Goal: Task Accomplishment & Management: Complete application form

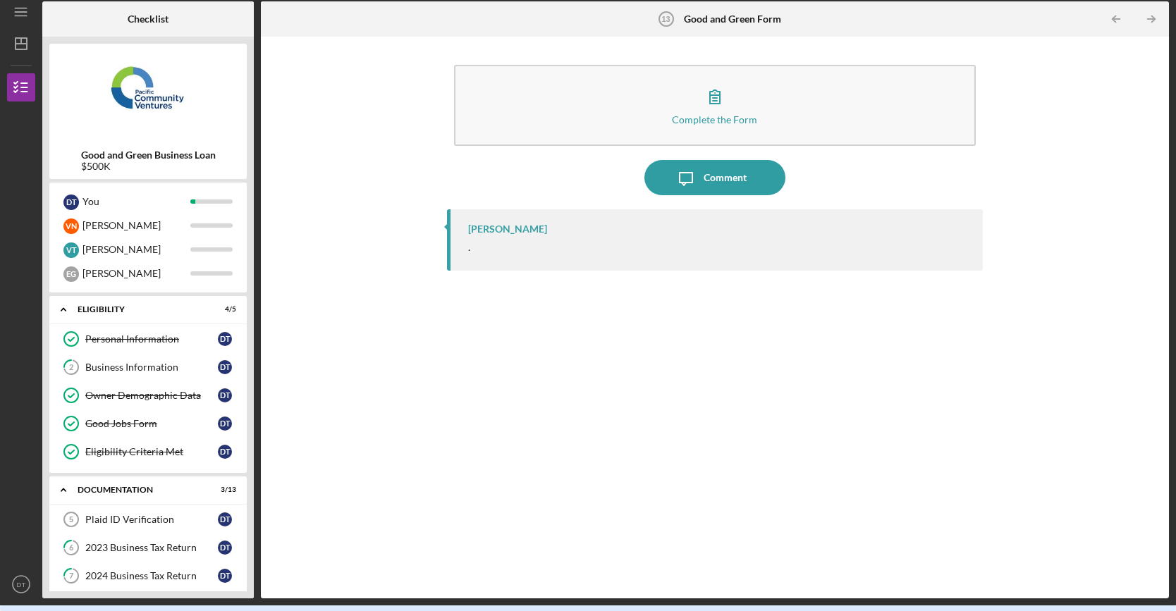
scroll to position [377, 0]
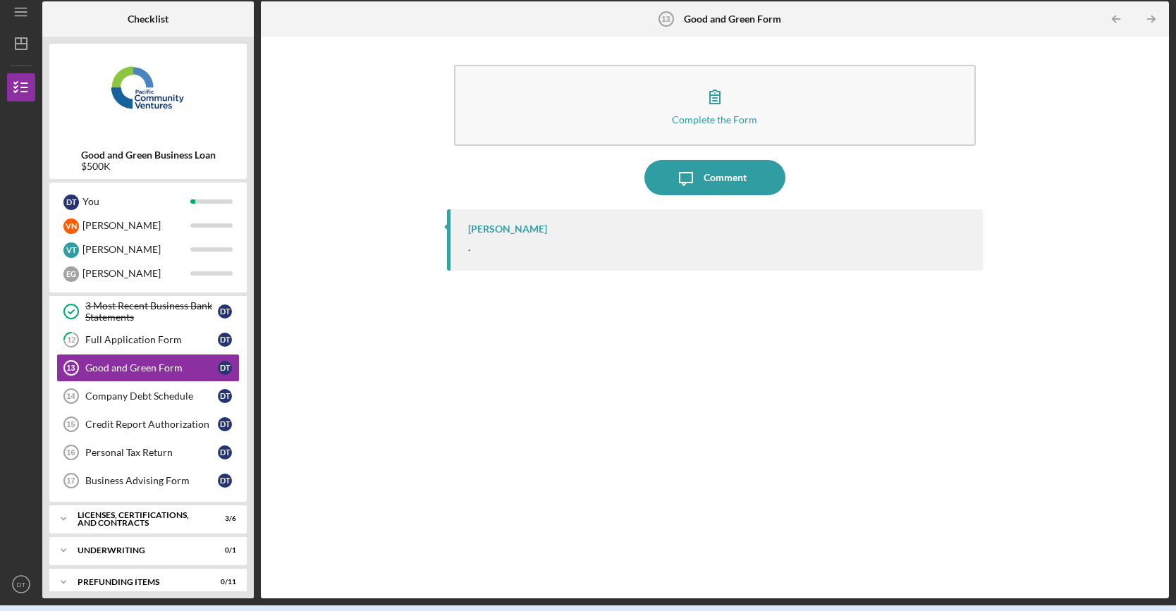
click at [363, 170] on div "Complete the Form Form Icon/Message Comment [PERSON_NAME] ." at bounding box center [715, 318] width 894 height 548
click at [150, 338] on div "Full Application Form" at bounding box center [151, 339] width 133 height 11
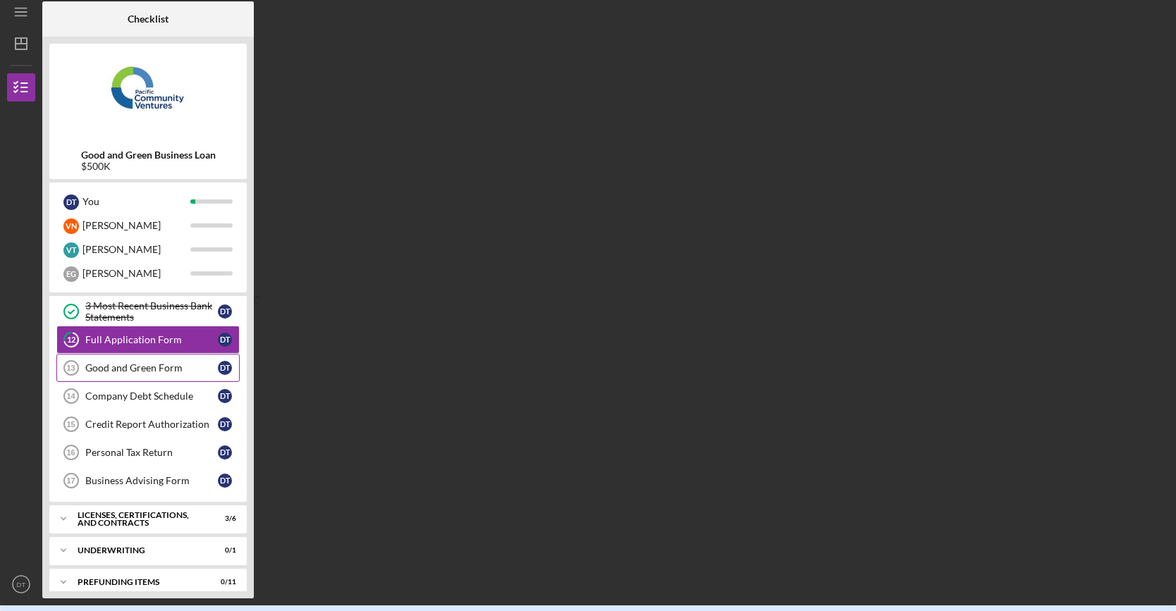
click at [148, 354] on link "Good and Green Form 13 Good and Green Form D T" at bounding box center [147, 368] width 183 height 28
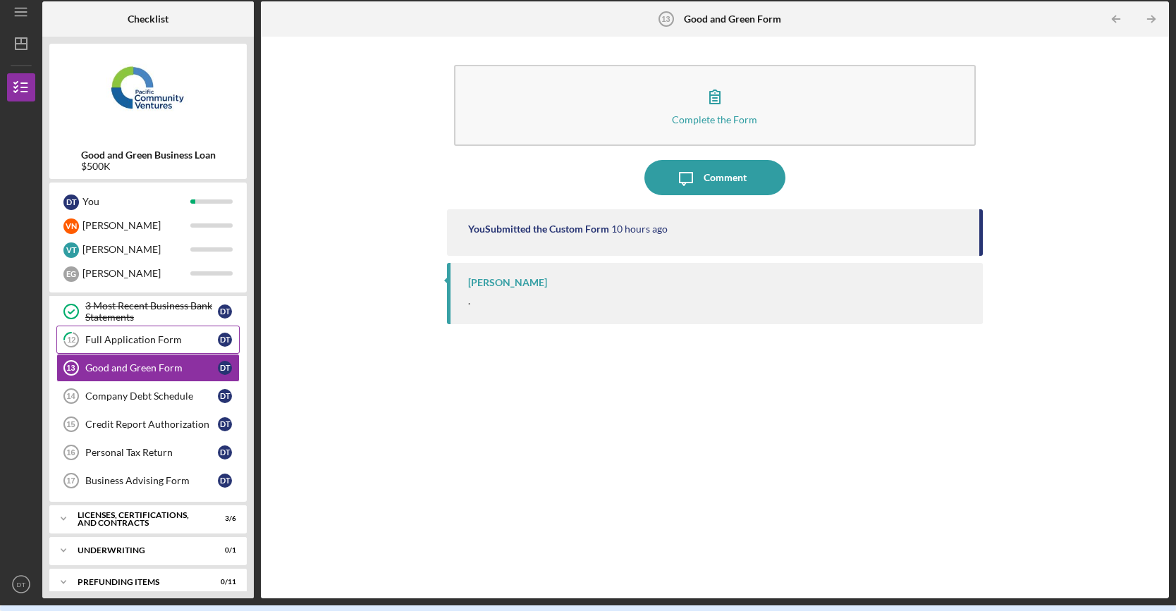
click at [158, 336] on div "Full Application Form" at bounding box center [151, 339] width 133 height 11
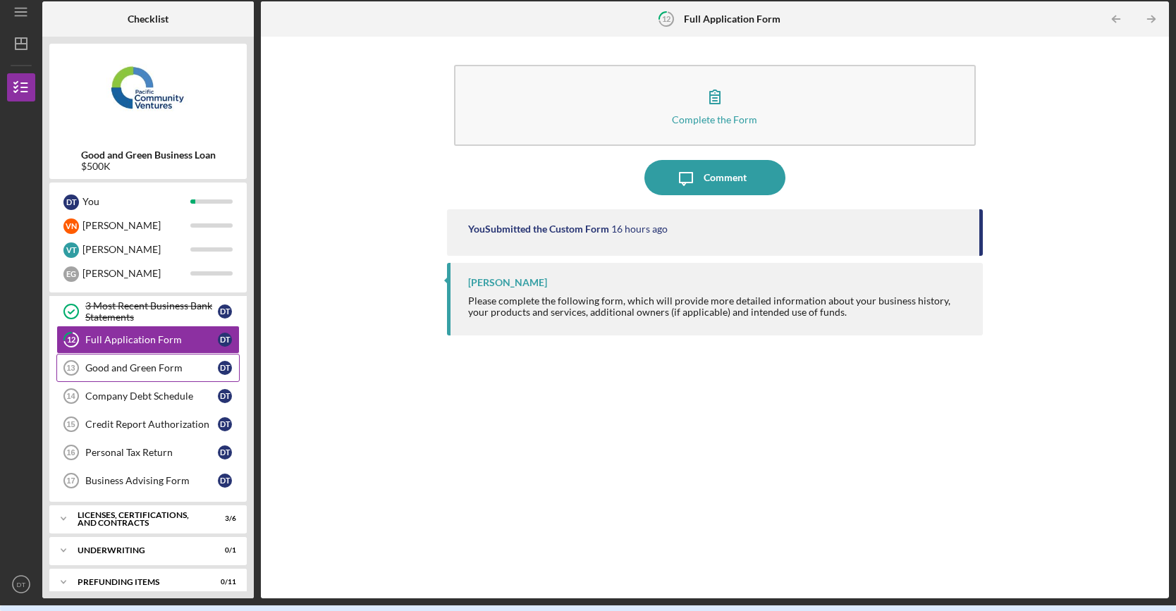
click at [149, 362] on div "Good and Green Form" at bounding box center [151, 367] width 133 height 11
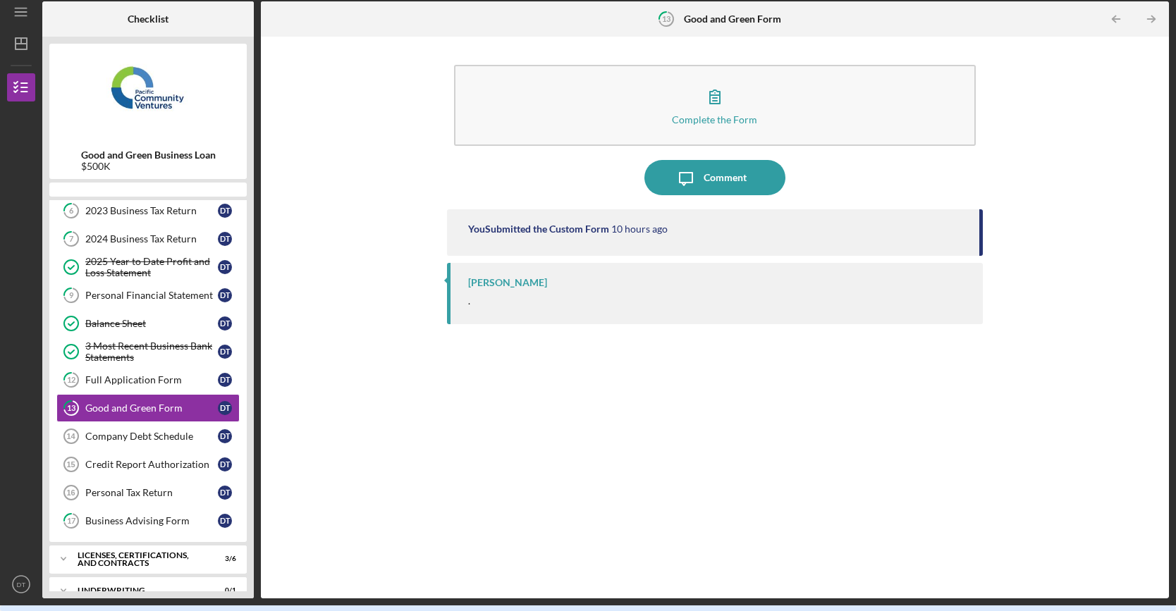
scroll to position [247, 0]
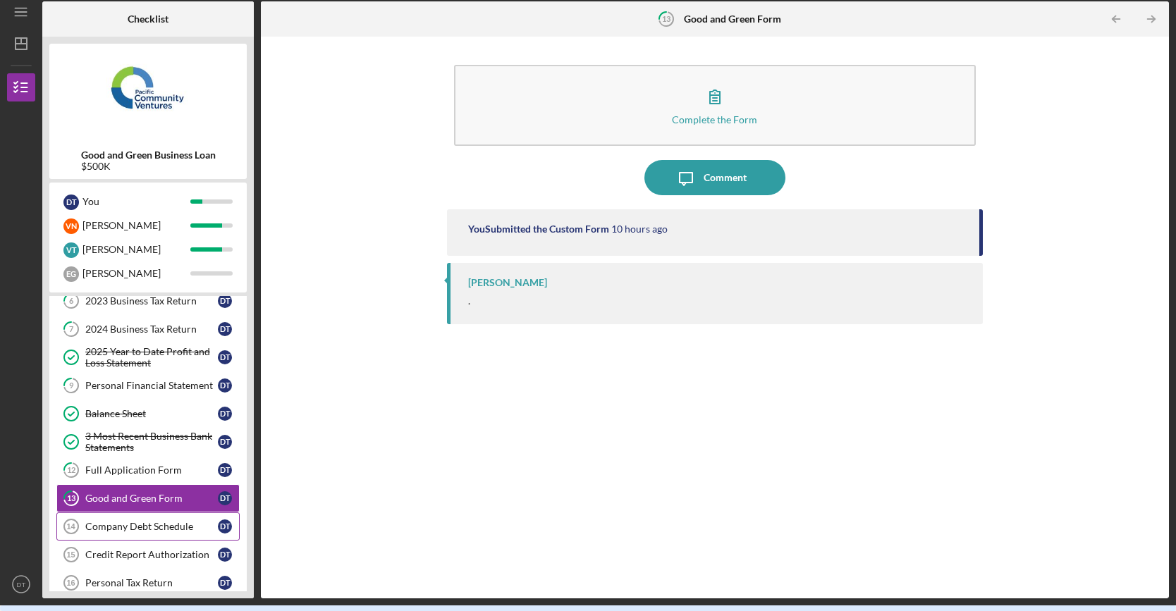
click at [137, 529] on link "Company Debt Schedule 14 Company Debt Schedule D T" at bounding box center [147, 527] width 183 height 28
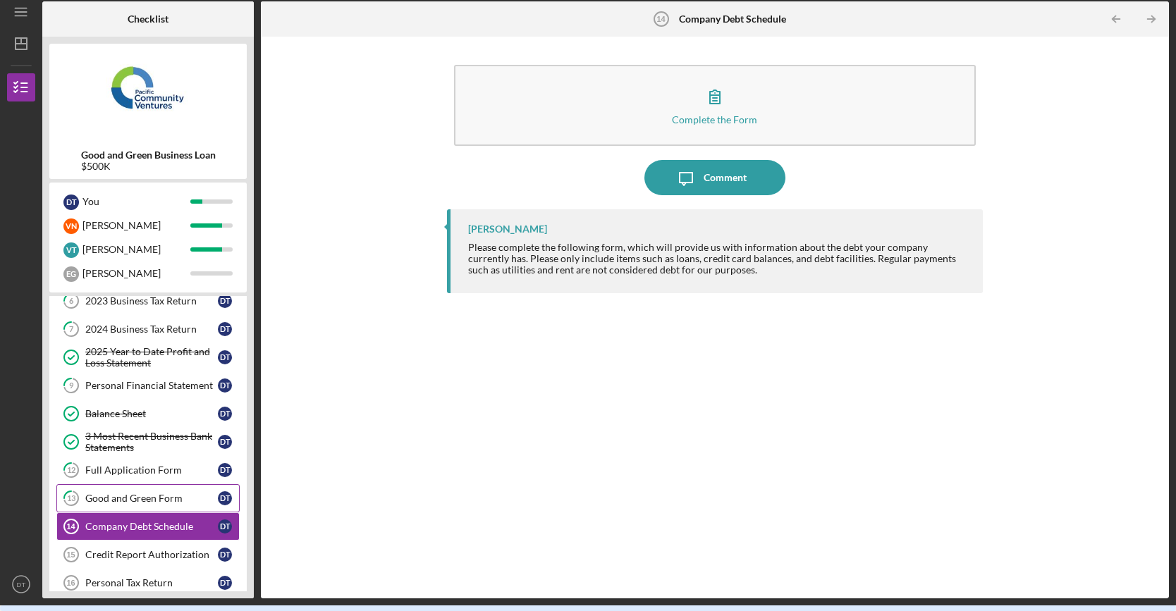
click at [134, 493] on div "Good and Green Form" at bounding box center [151, 498] width 133 height 11
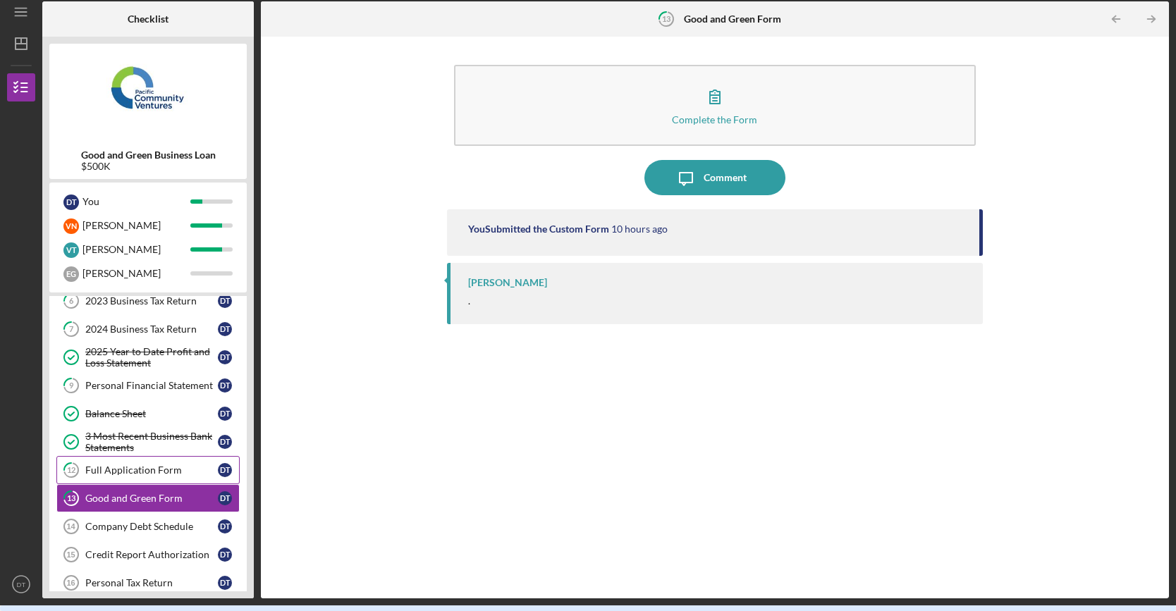
click at [135, 465] on div "Full Application Form" at bounding box center [151, 470] width 133 height 11
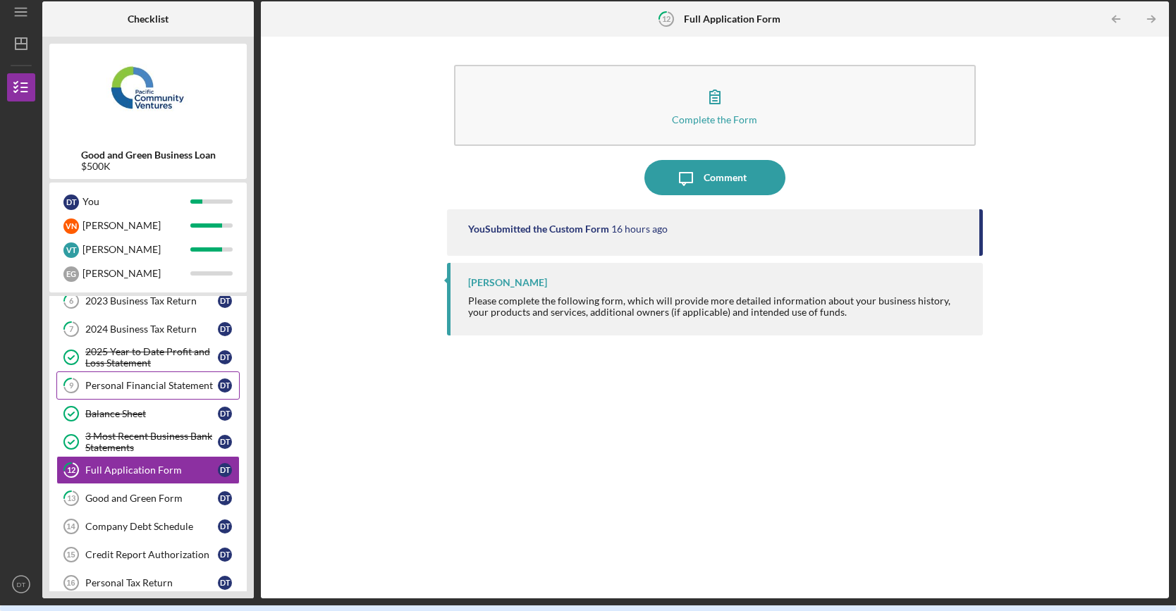
click at [141, 380] on div "Personal Financial Statement" at bounding box center [151, 385] width 133 height 11
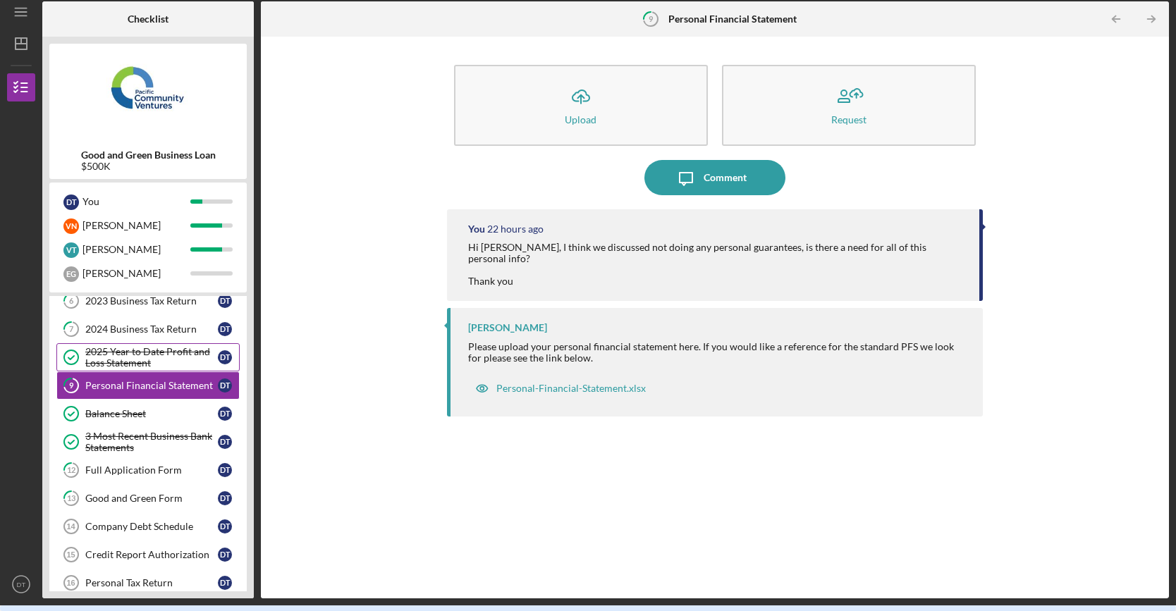
click at [147, 356] on div "2025 Year to Date Profit and Loss Statement" at bounding box center [151, 357] width 133 height 23
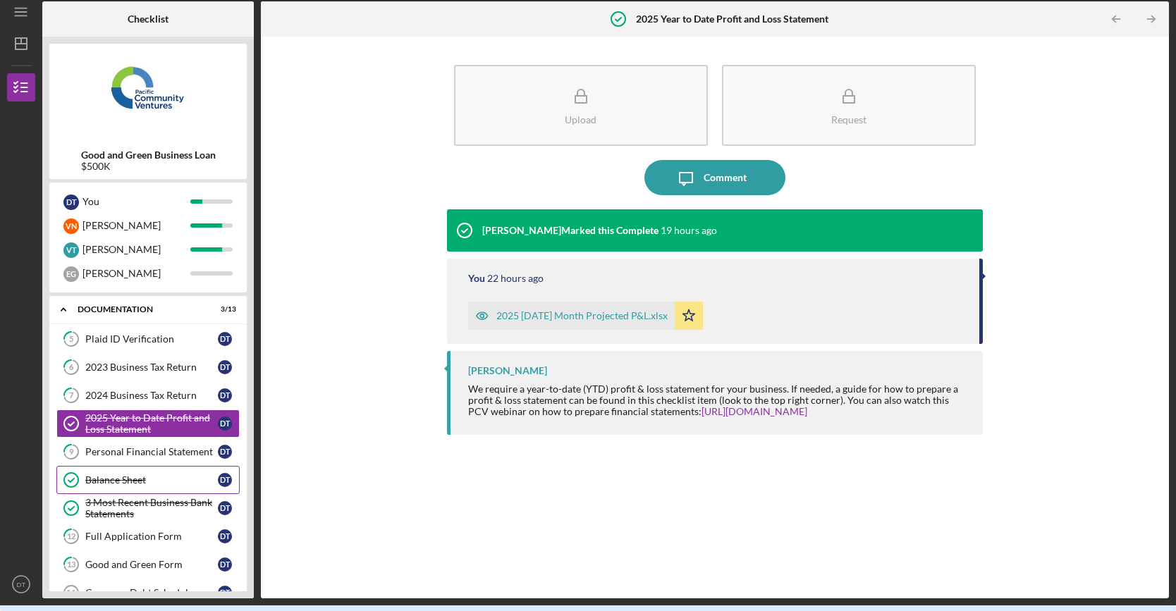
scroll to position [176, 0]
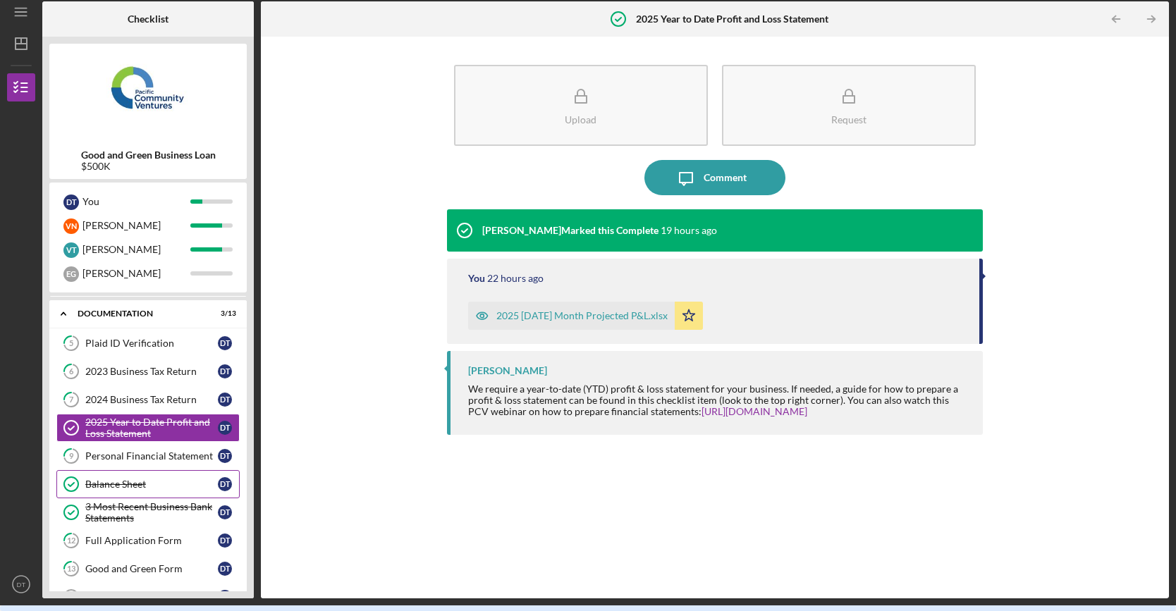
click at [121, 399] on div "2024 Business Tax Return" at bounding box center [151, 399] width 133 height 11
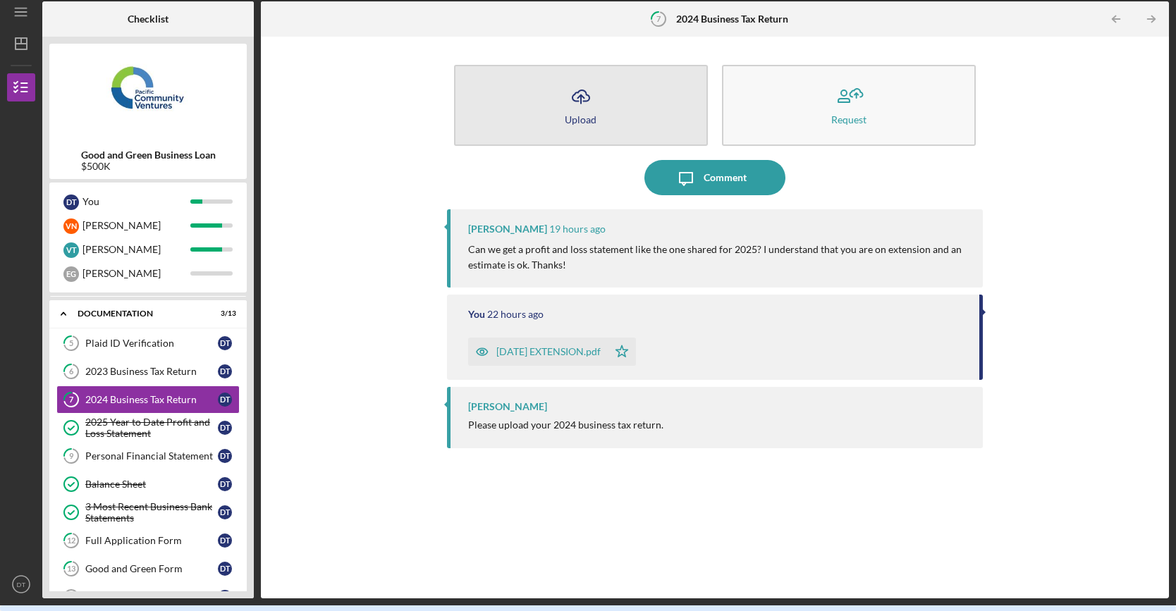
click at [611, 112] on button "Icon/Upload Upload" at bounding box center [581, 105] width 254 height 81
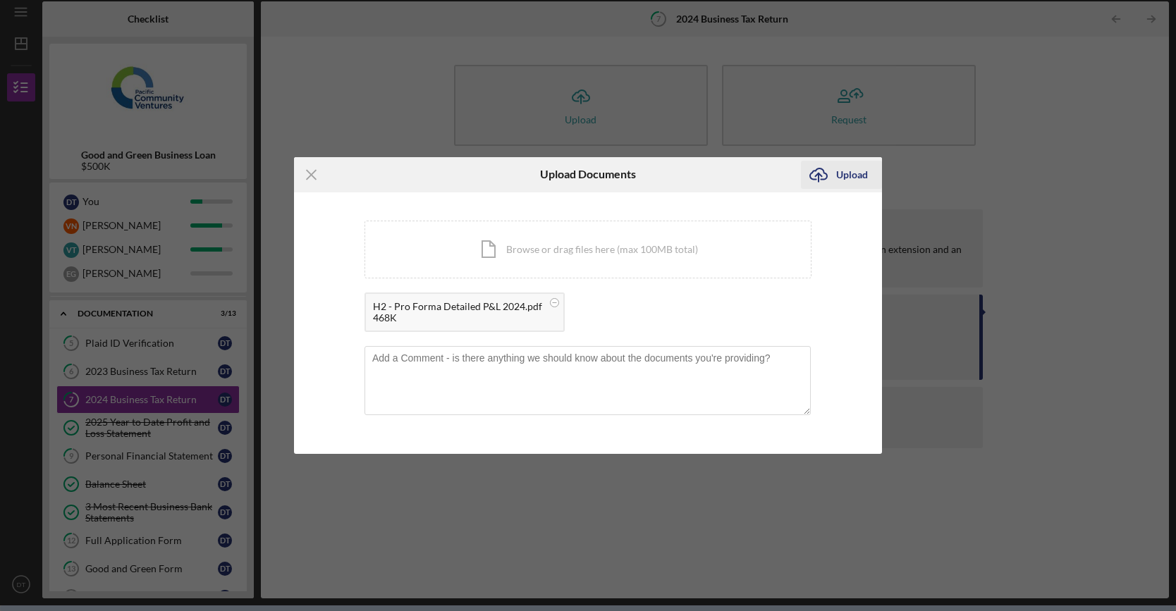
click at [833, 176] on icon "Icon/Upload" at bounding box center [818, 174] width 35 height 35
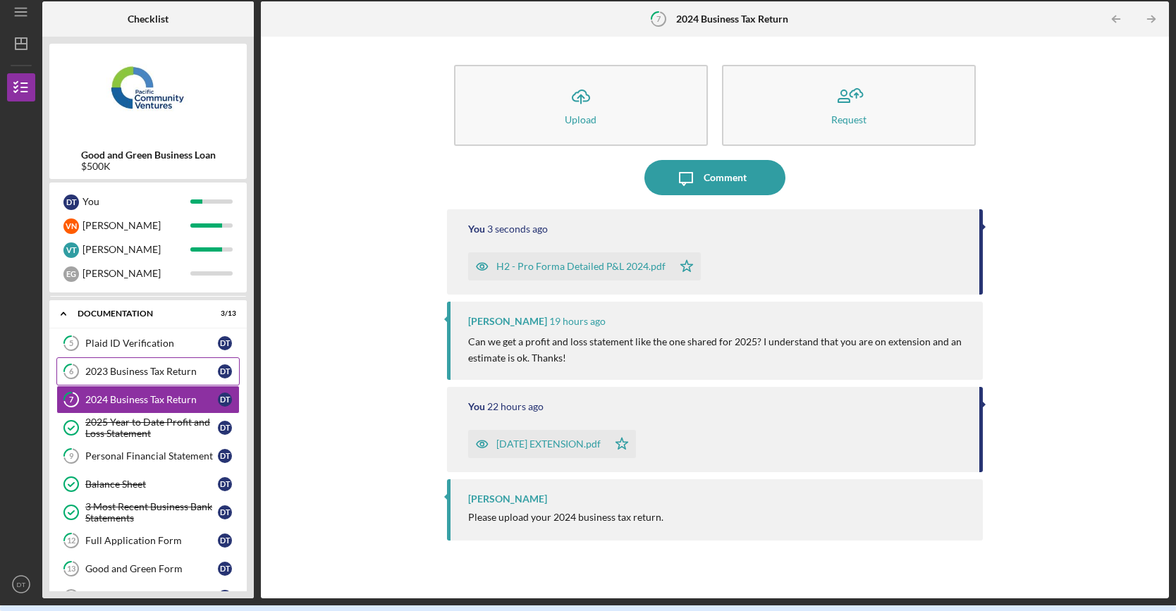
click at [164, 372] on div "2023 Business Tax Return" at bounding box center [151, 371] width 133 height 11
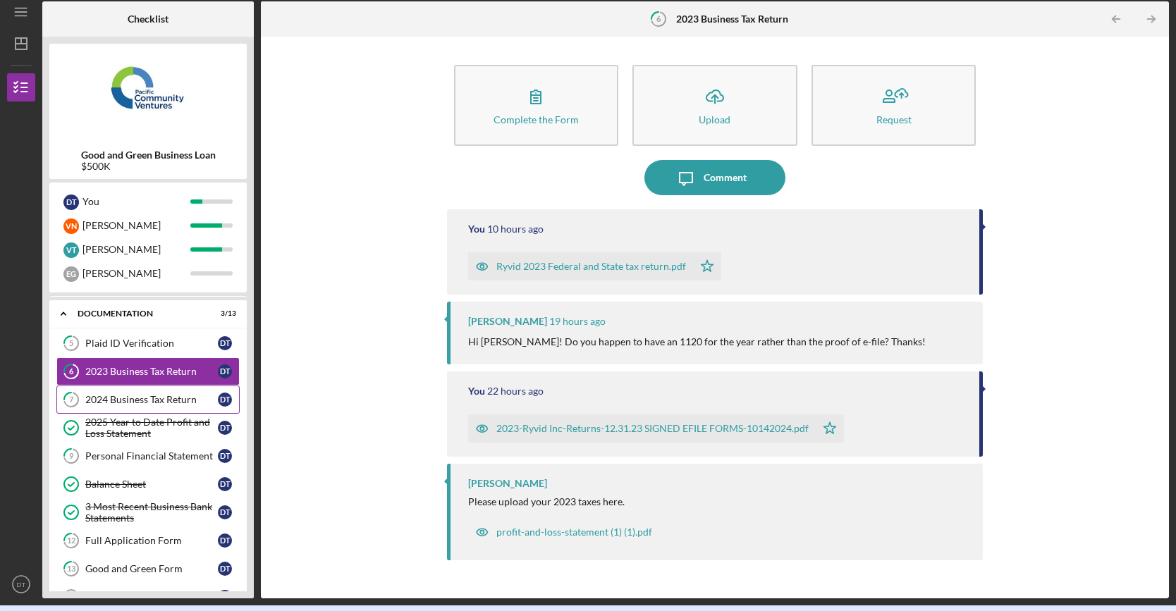
click at [145, 402] on link "7 2024 Business Tax Return D T" at bounding box center [147, 400] width 183 height 28
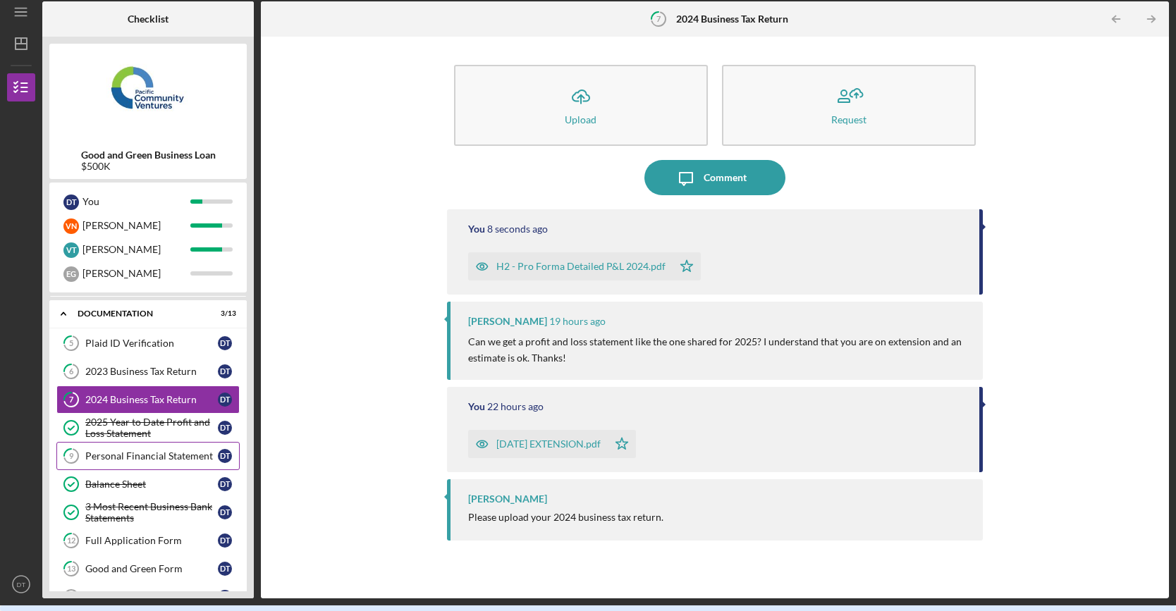
click at [133, 442] on link "9 Personal Financial Statement D T" at bounding box center [147, 456] width 183 height 28
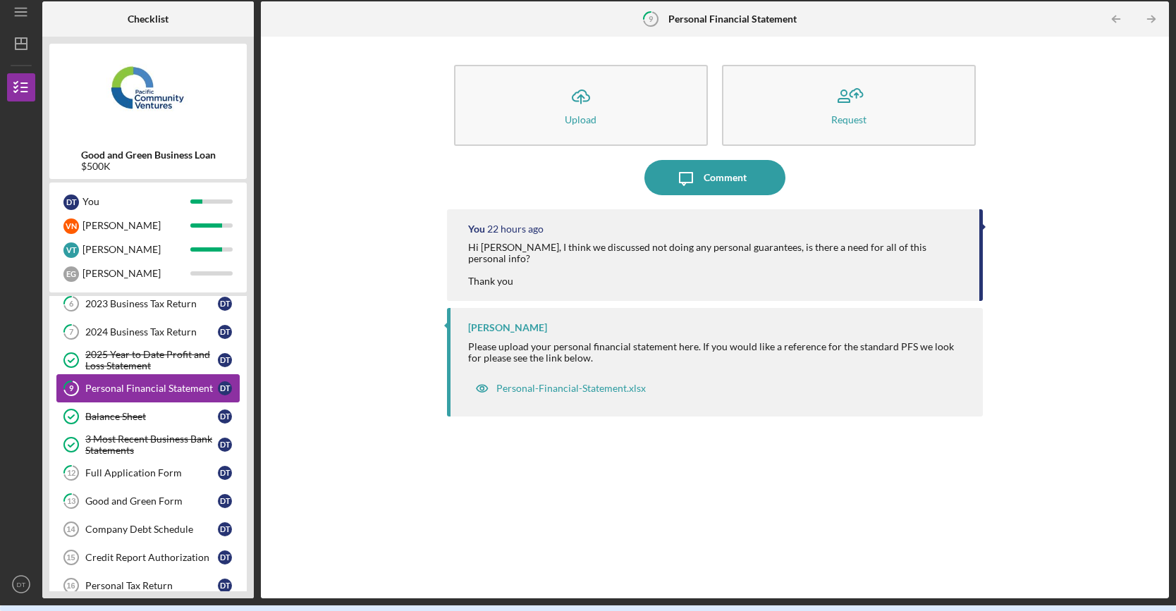
scroll to position [247, 0]
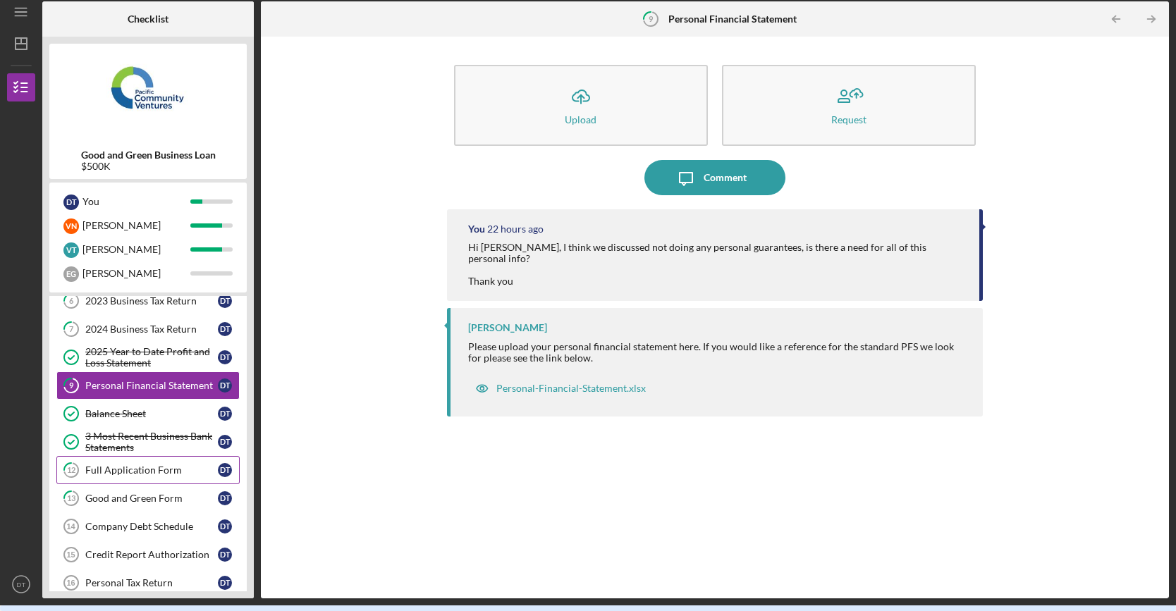
click at [128, 469] on div "Full Application Form" at bounding box center [151, 470] width 133 height 11
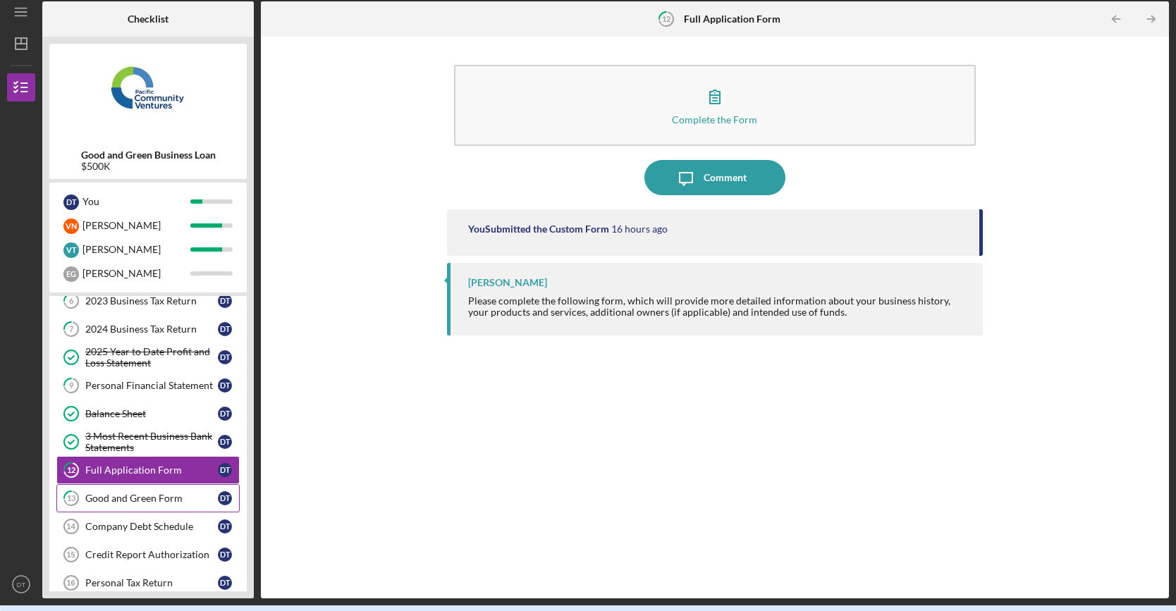
click at [134, 484] on link "13 Good and Green Form D T" at bounding box center [147, 498] width 183 height 28
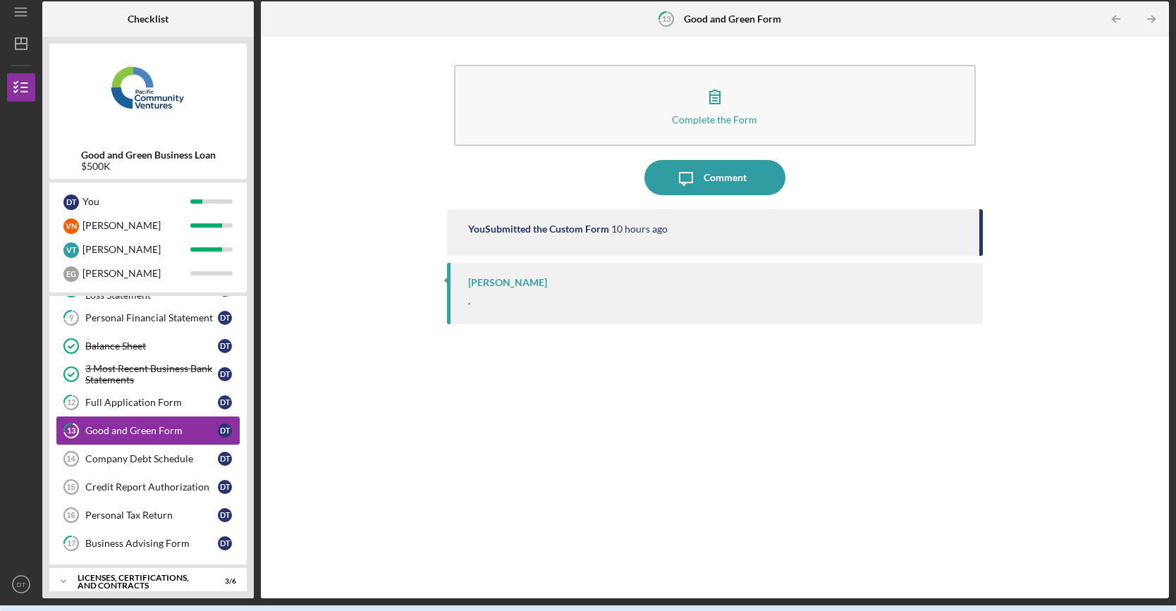
scroll to position [317, 0]
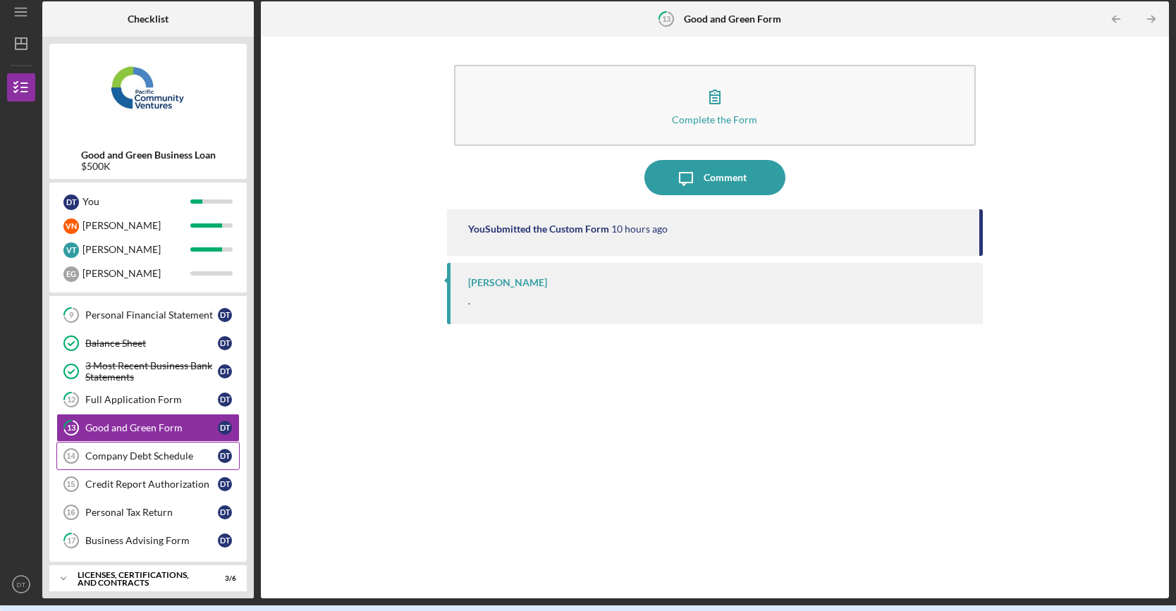
click at [137, 451] on div "Company Debt Schedule" at bounding box center [151, 456] width 133 height 11
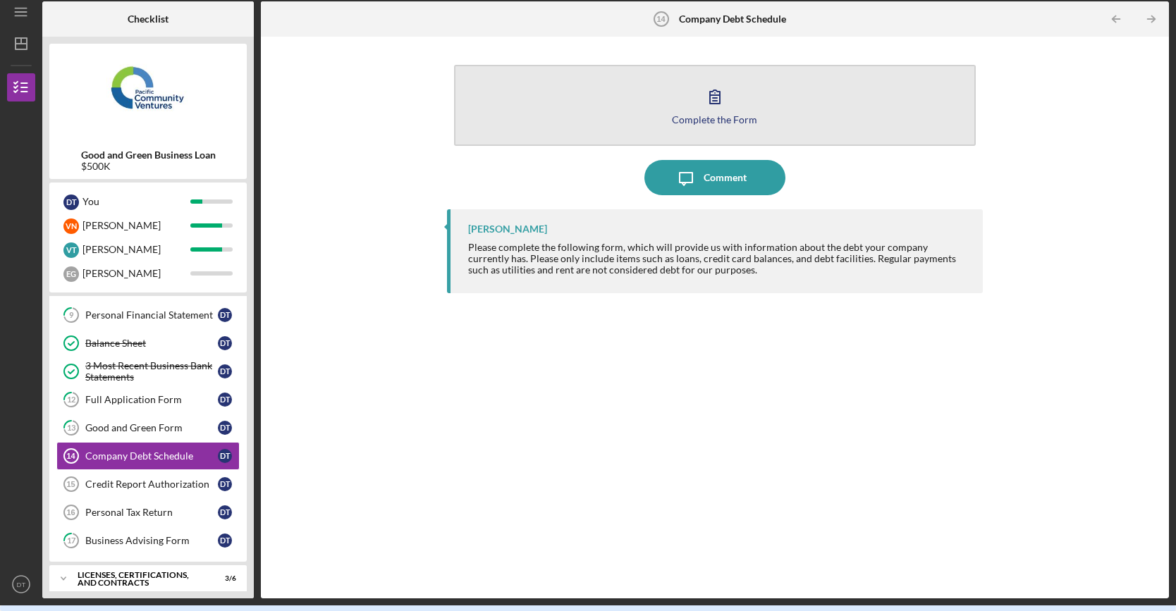
click at [722, 101] on icon "button" at bounding box center [714, 96] width 35 height 35
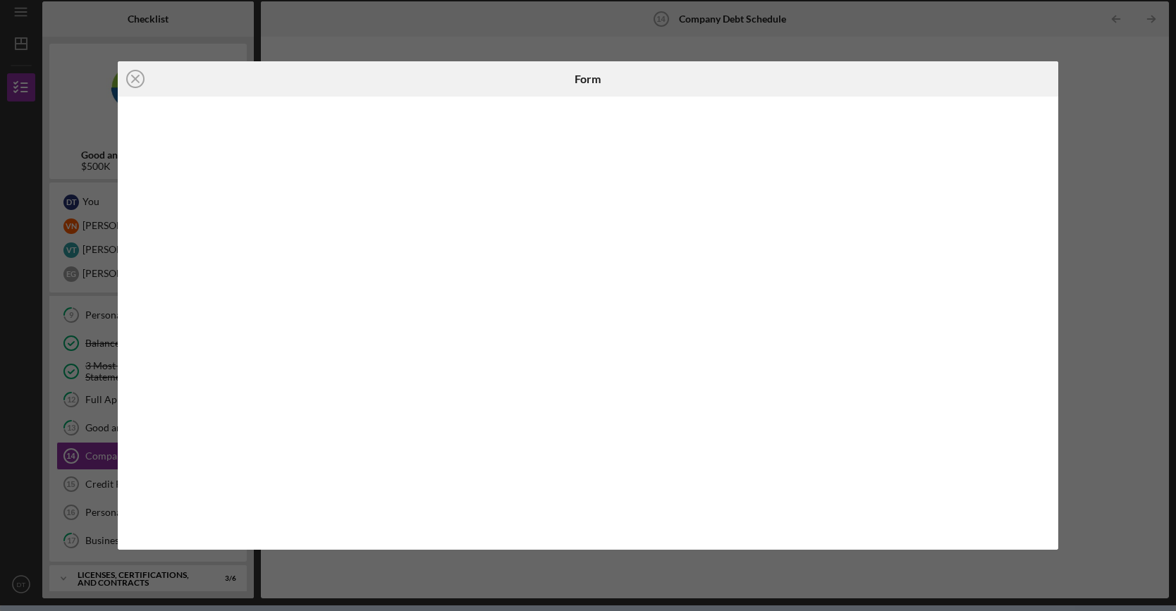
click at [1116, 383] on div "Icon/Close Form" at bounding box center [588, 305] width 1176 height 611
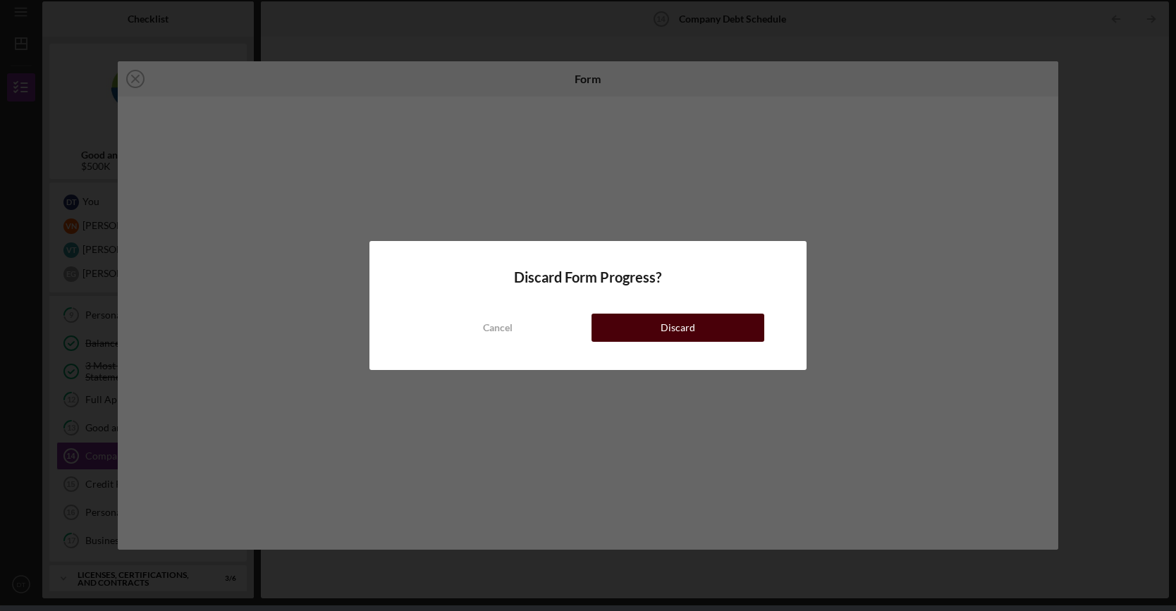
click at [661, 314] on button "Discard" at bounding box center [678, 328] width 173 height 28
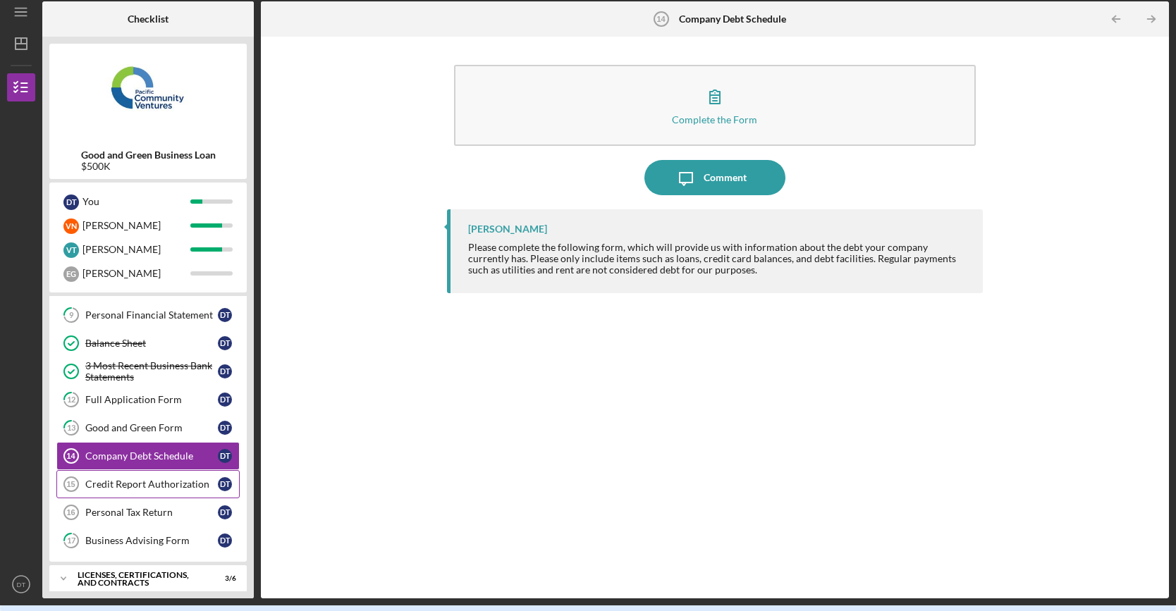
click at [142, 486] on link "Credit Report Authorization 15 Credit Report Authorization D T" at bounding box center [147, 484] width 183 height 28
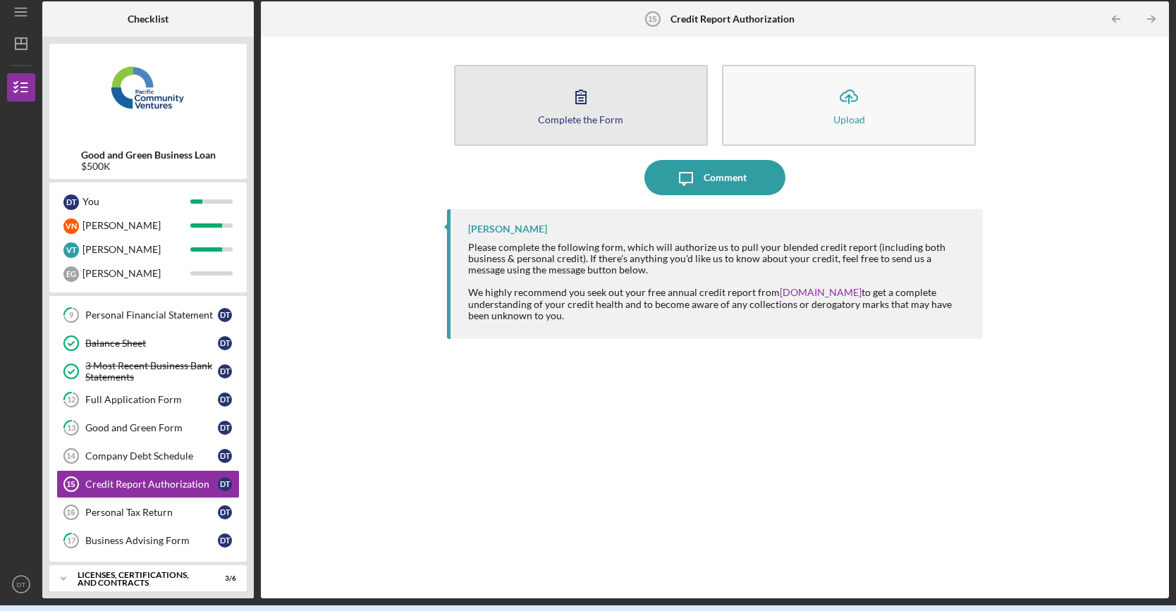
click at [560, 87] on button "Complete the Form Form" at bounding box center [581, 105] width 254 height 81
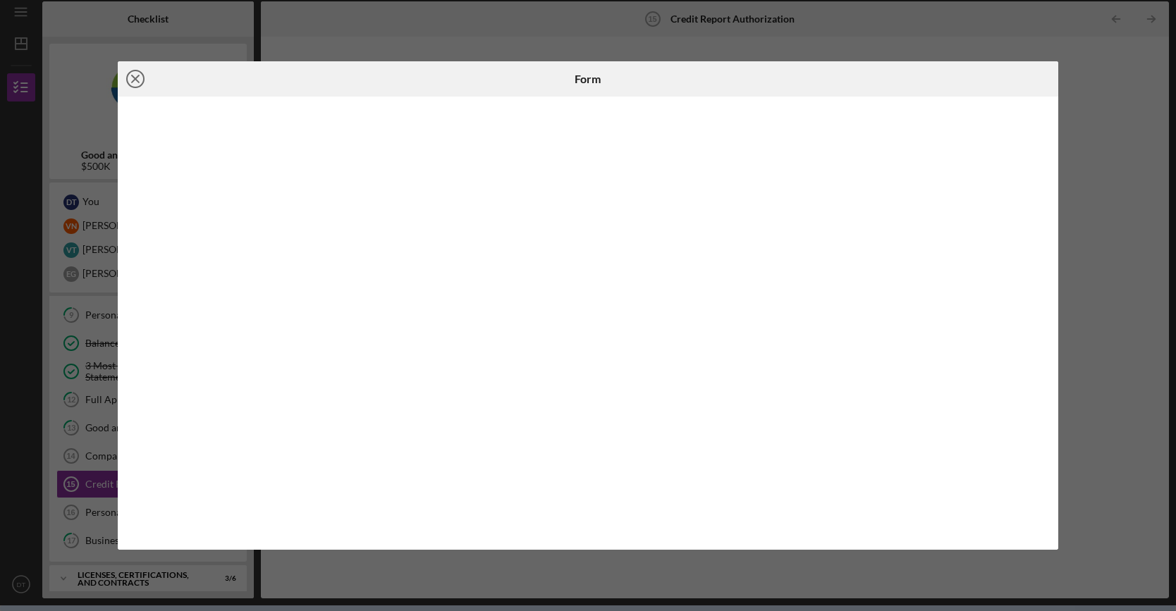
click at [132, 85] on icon "Icon/Close" at bounding box center [135, 78] width 35 height 35
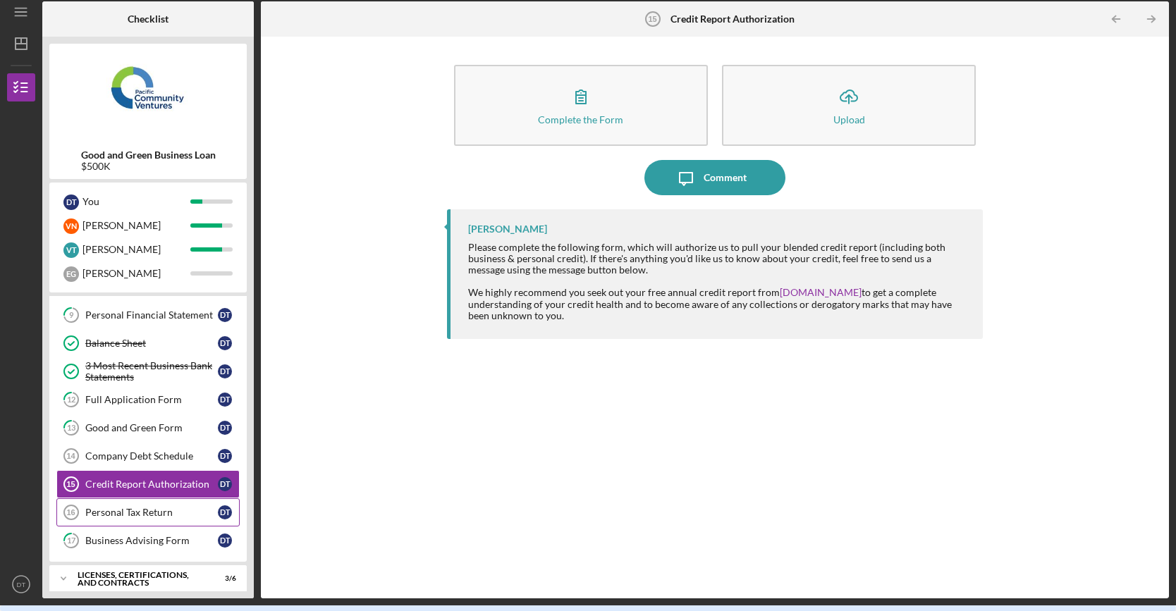
click at [94, 510] on link "Personal Tax Return 16 Personal Tax Return D T" at bounding box center [147, 512] width 183 height 28
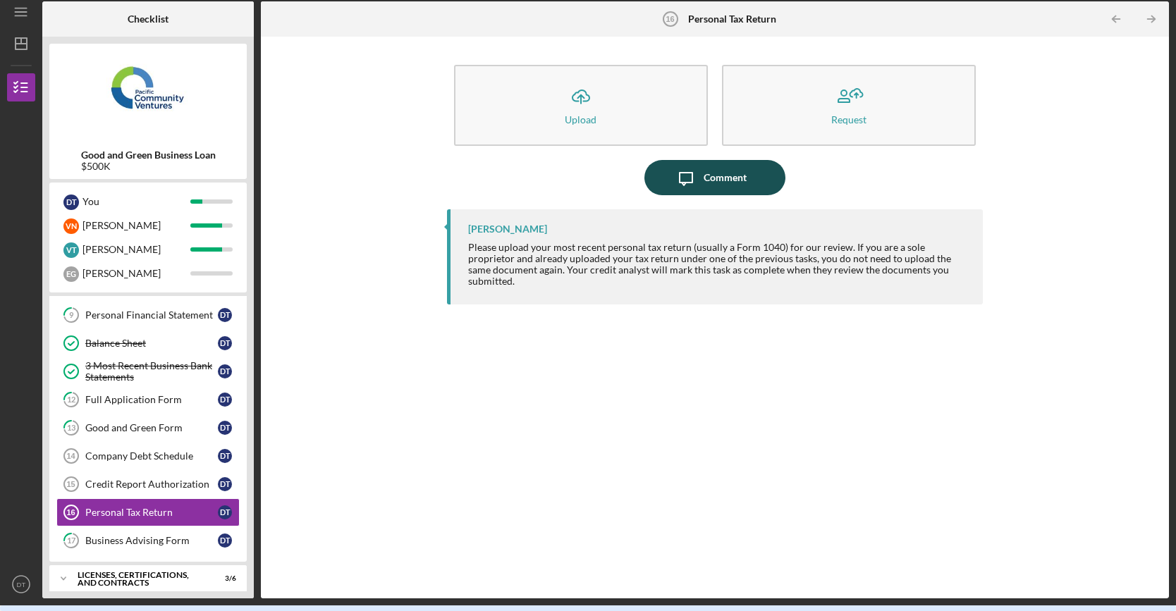
click at [720, 175] on div "Comment" at bounding box center [725, 177] width 43 height 35
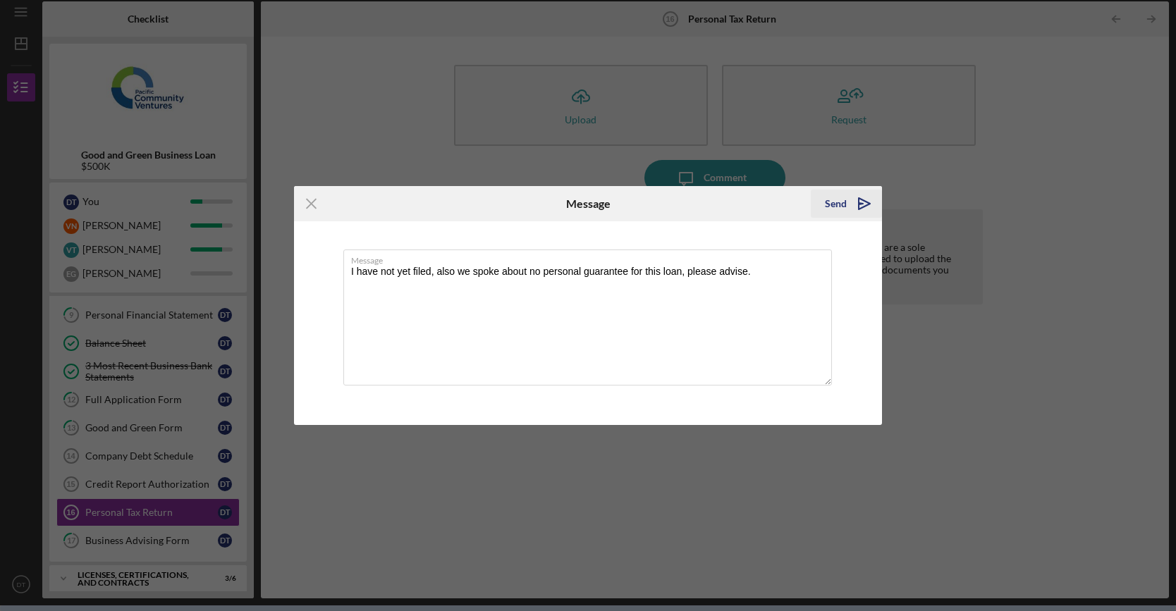
type textarea "I have not yet filed, also we spoke about no personal guarantee for this loan, …"
click at [850, 207] on icon "Icon/icon-invite-send" at bounding box center [864, 203] width 35 height 35
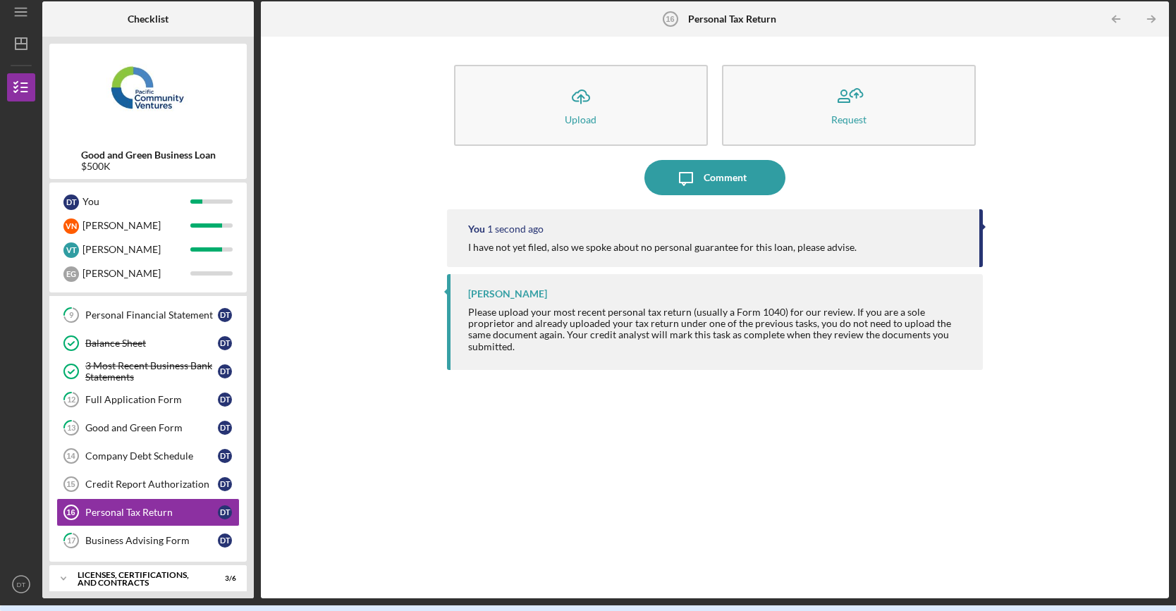
click at [398, 478] on div "Icon/Upload Upload Request Icon/Message Comment You 1 second ago I have not yet…" at bounding box center [715, 318] width 894 height 548
click at [127, 535] on div "Business Advising Form" at bounding box center [151, 540] width 133 height 11
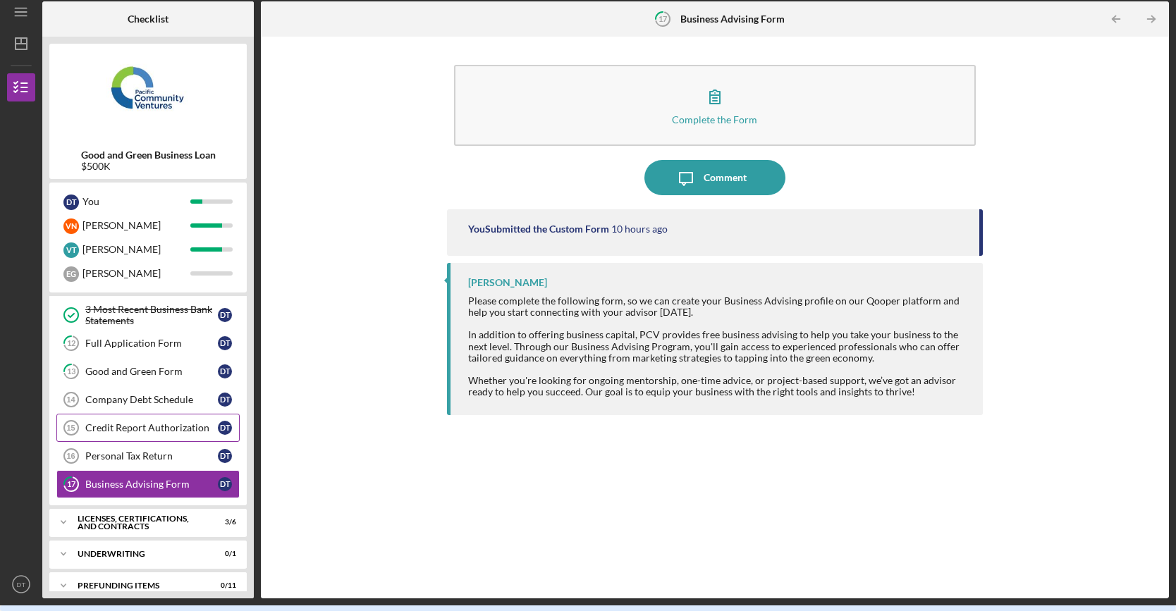
scroll to position [381, 0]
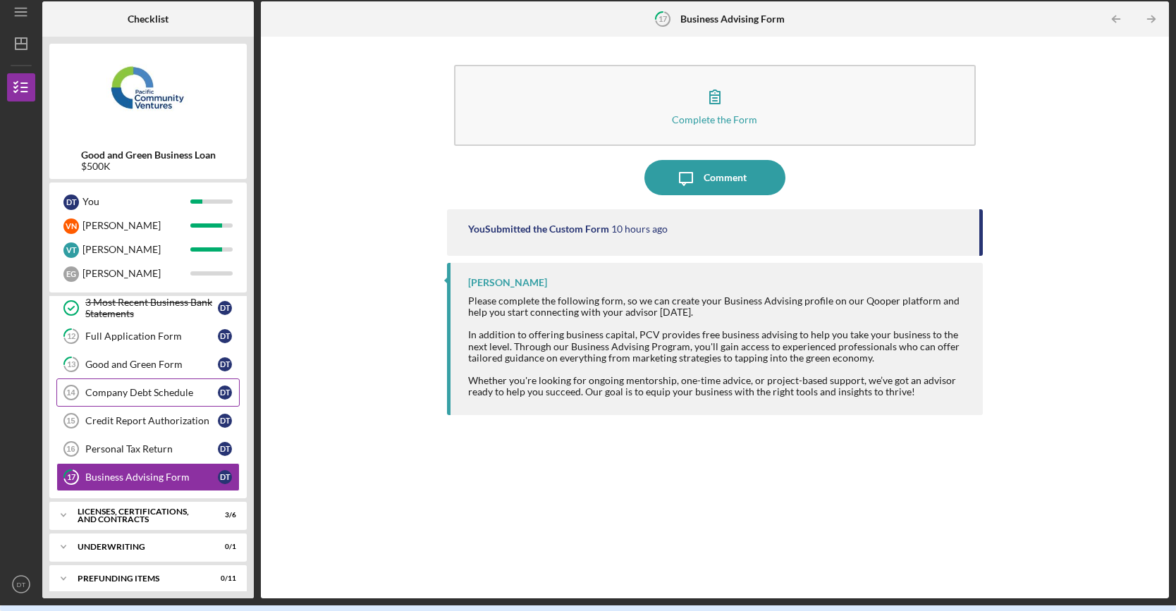
click at [135, 379] on link "Company Debt Schedule 14 Company Debt Schedule D T" at bounding box center [147, 393] width 183 height 28
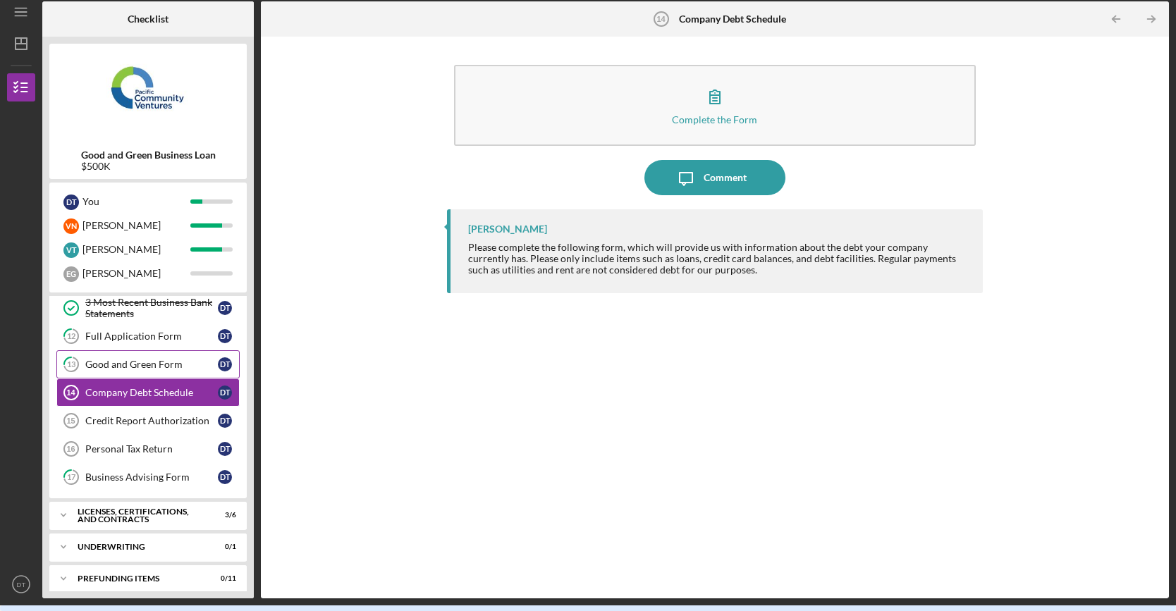
click at [137, 359] on div "Good and Green Form" at bounding box center [151, 364] width 133 height 11
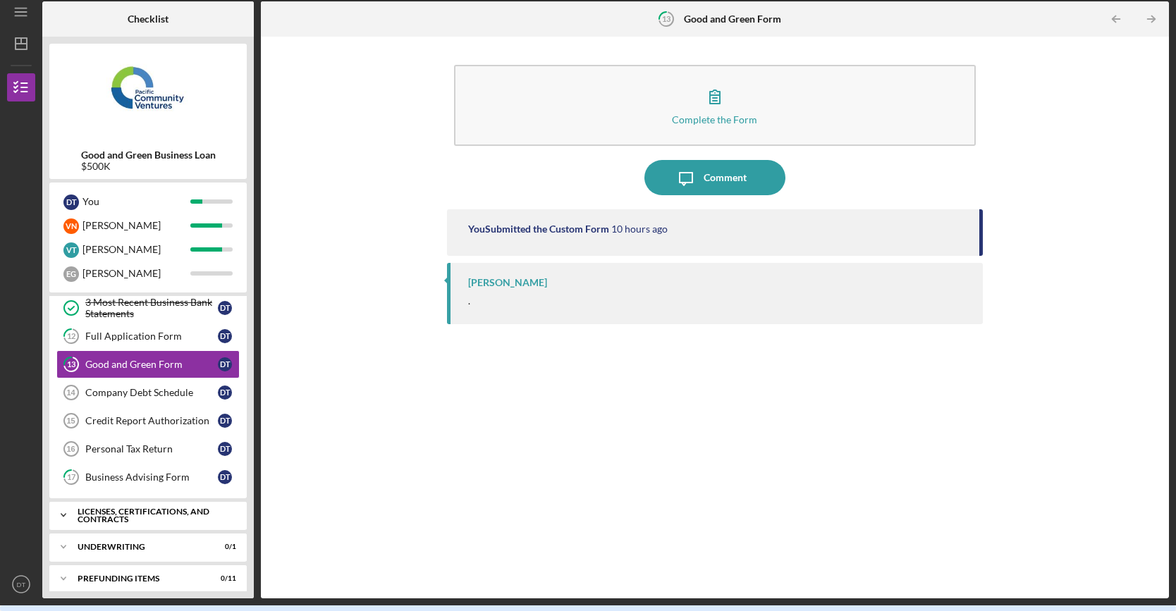
click at [140, 508] on div "Licenses, Certifications, and Contracts" at bounding box center [154, 516] width 152 height 16
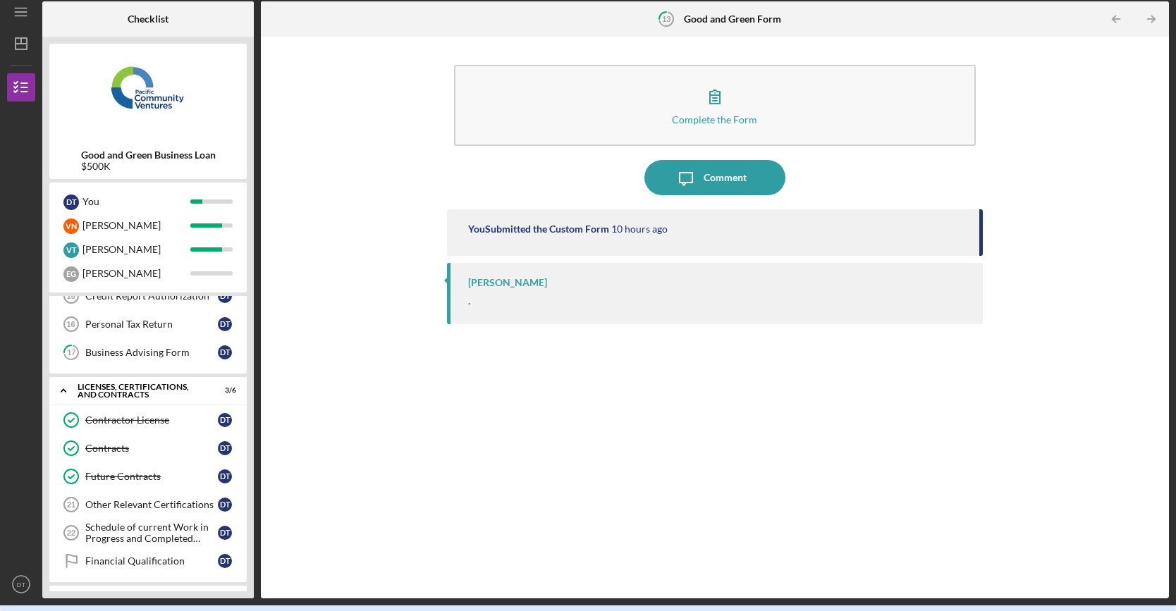
scroll to position [522, 0]
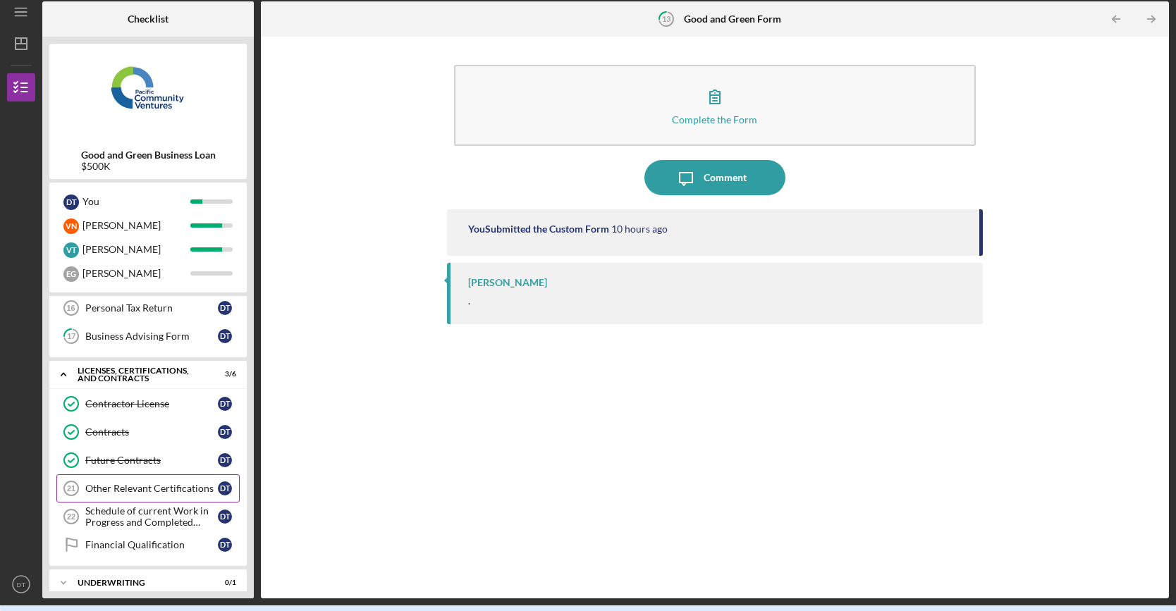
click at [134, 483] on div "Other Relevant Certifications" at bounding box center [151, 488] width 133 height 11
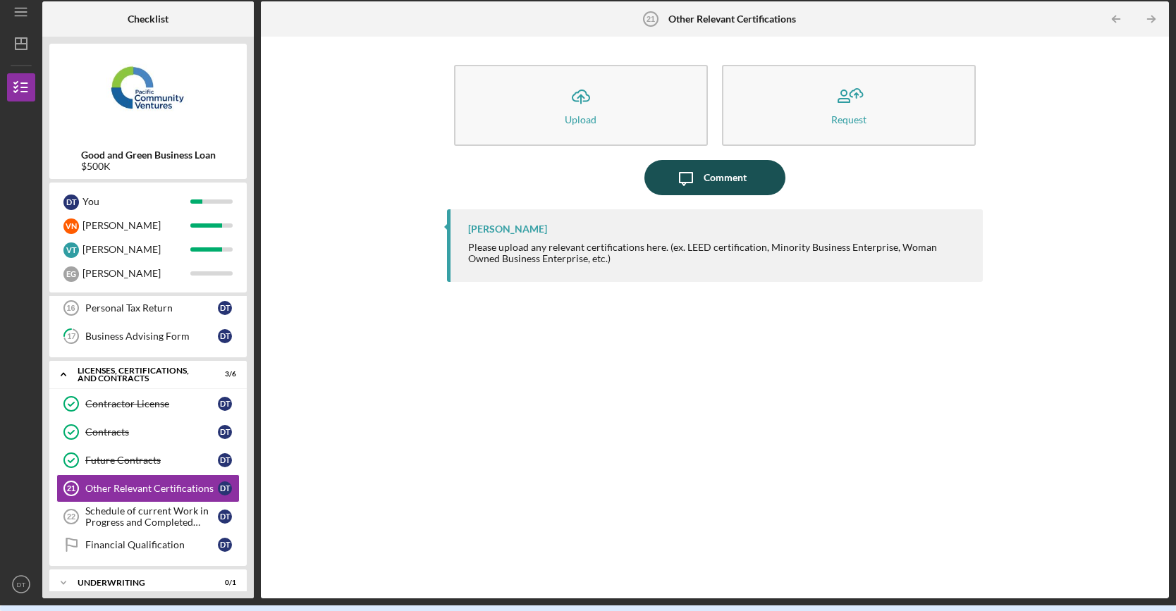
click at [747, 170] on button "Icon/Message Comment" at bounding box center [714, 177] width 141 height 35
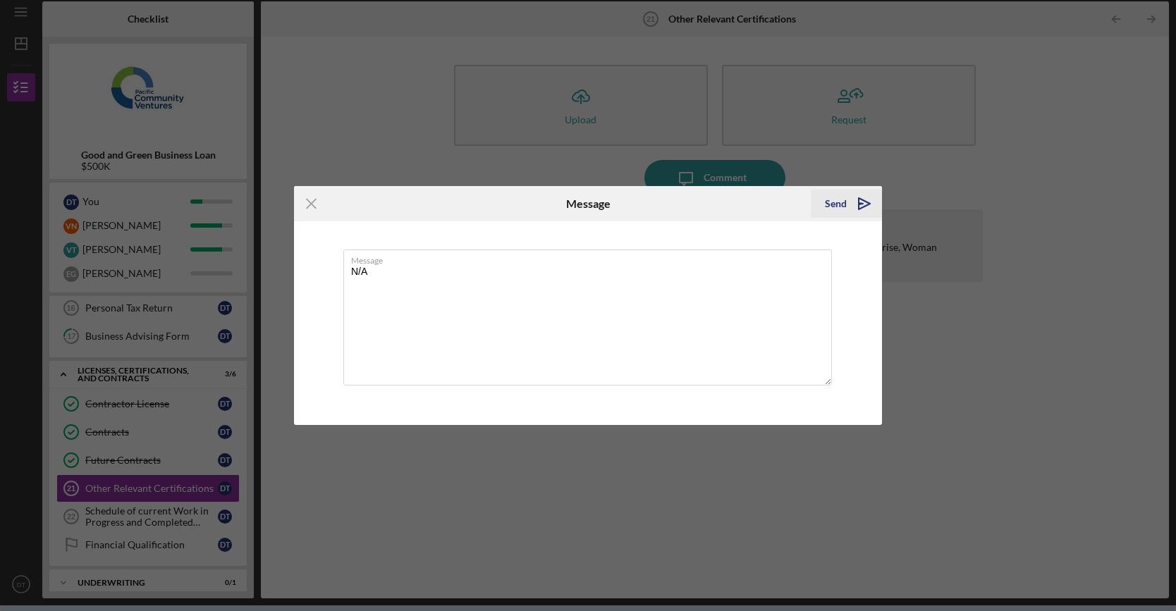
type textarea "N/A"
click at [866, 205] on polygon "submit" at bounding box center [864, 203] width 11 height 11
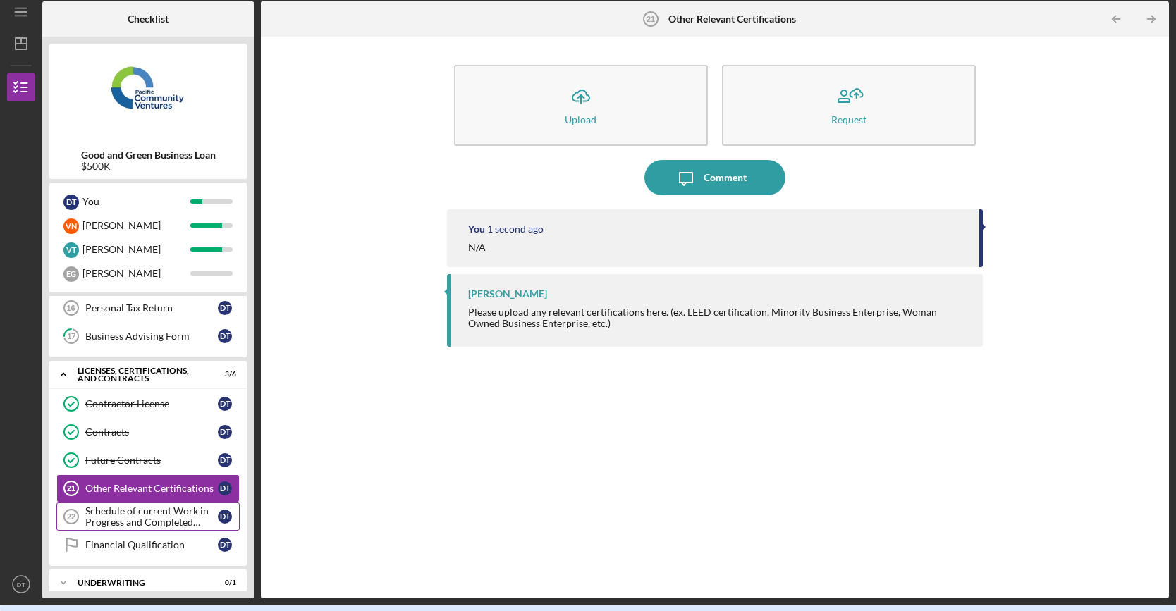
click at [147, 506] on div "Schedule of current Work in Progress and Completed Contract Schedule" at bounding box center [151, 517] width 133 height 23
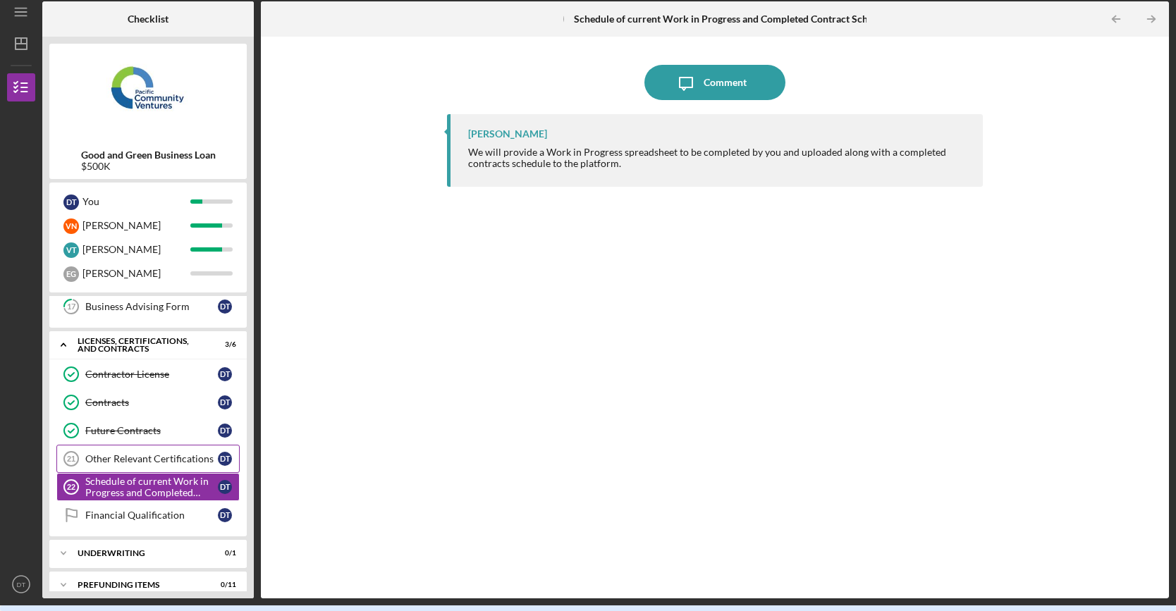
scroll to position [554, 0]
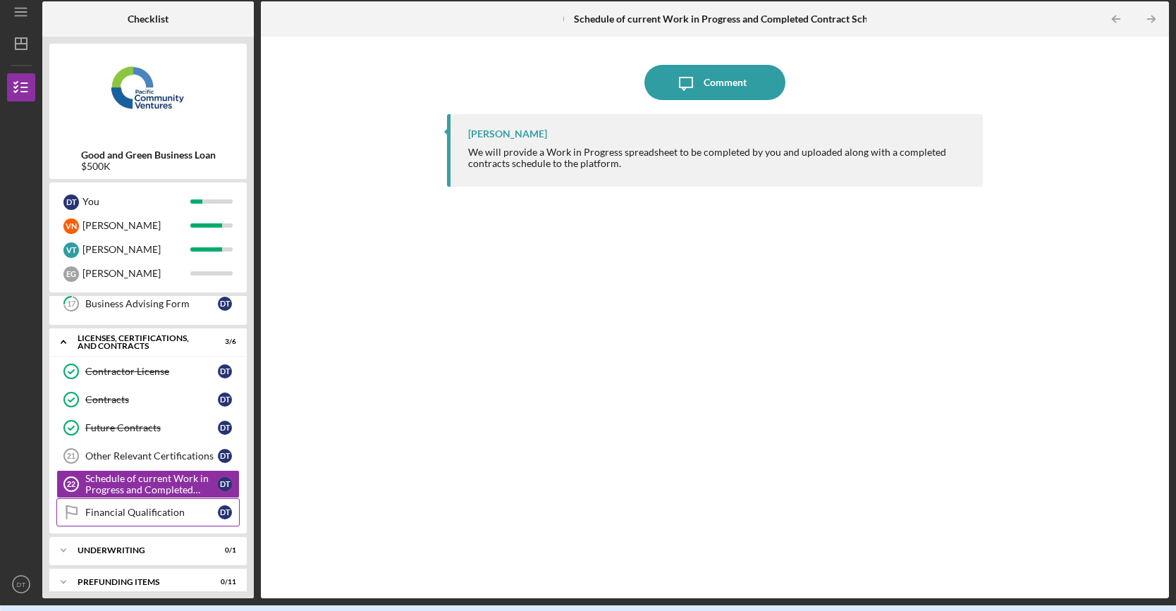
click at [140, 507] on div "Financial Qualification" at bounding box center [151, 512] width 133 height 11
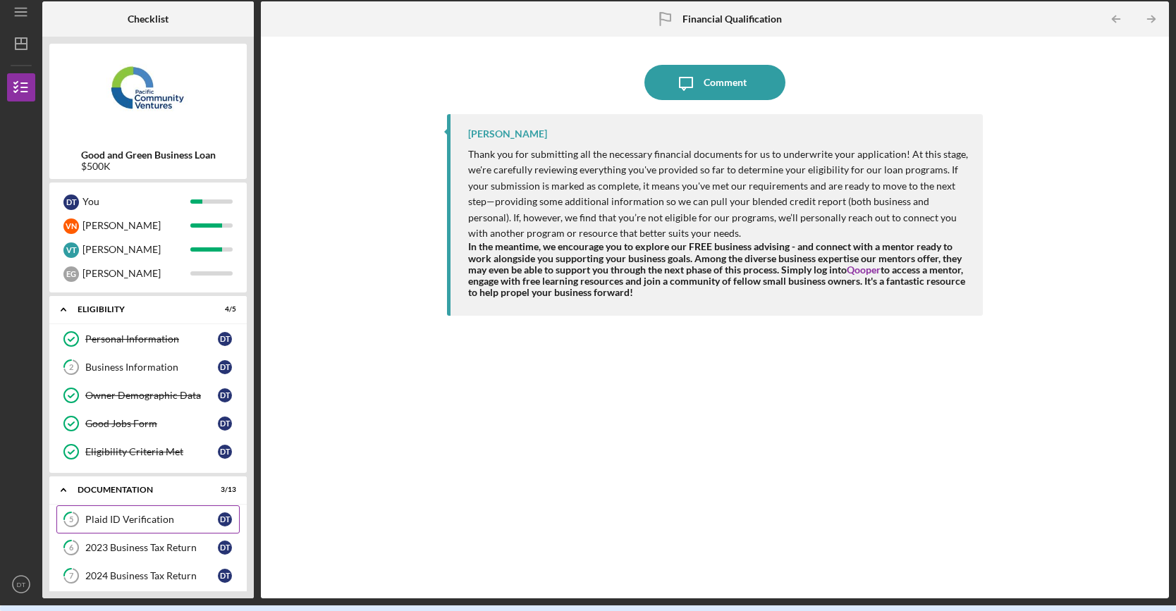
click at [148, 515] on div "Plaid ID Verification" at bounding box center [151, 519] width 133 height 11
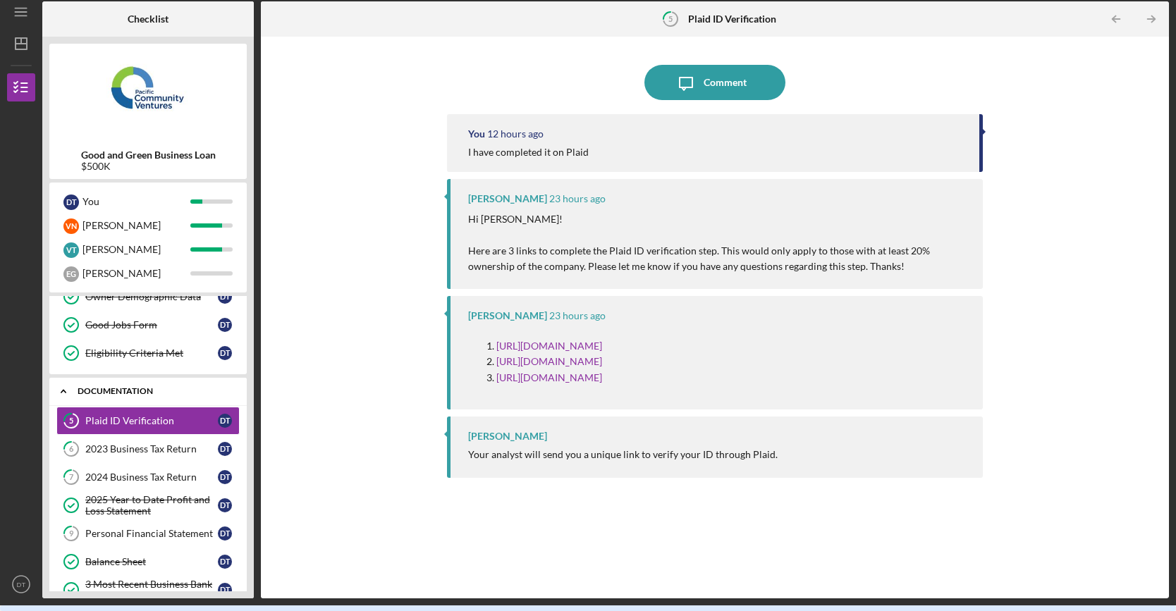
scroll to position [141, 0]
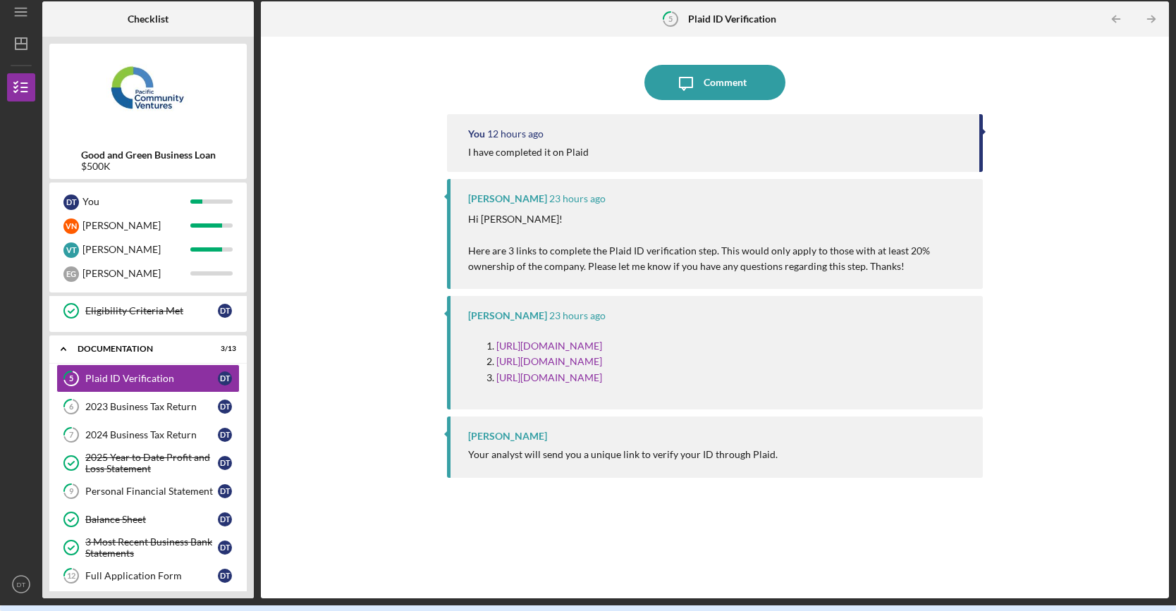
click at [200, 288] on div "D T You V N Vincent V T Vinh E G Eric" at bounding box center [147, 238] width 197 height 110
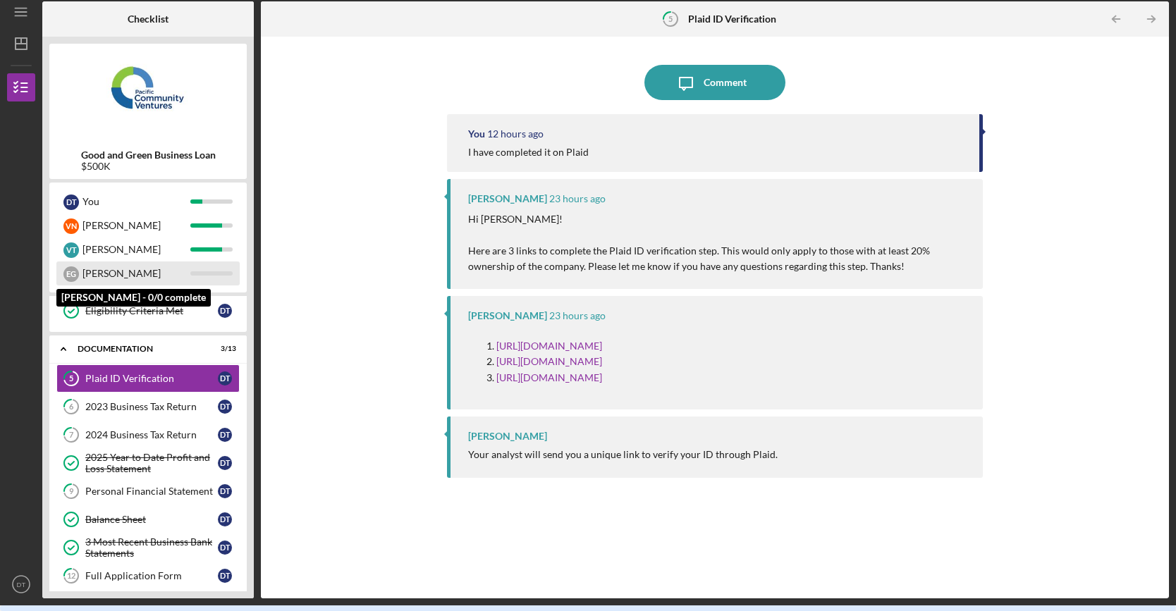
click at [194, 282] on div "E G Eric" at bounding box center [147, 274] width 183 height 24
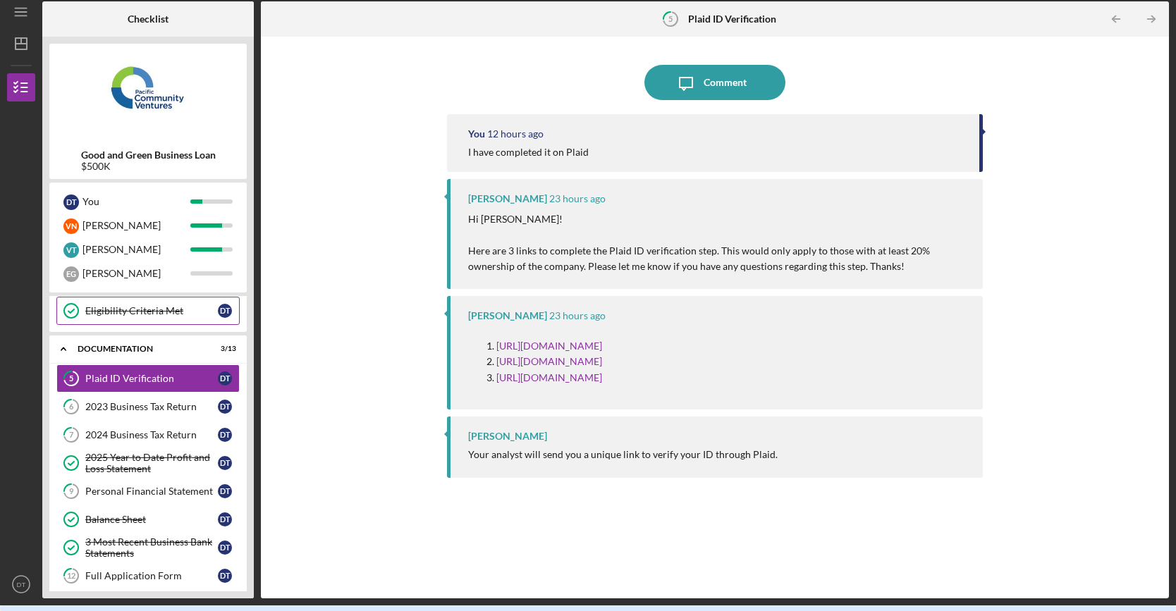
click at [199, 314] on link "Eligibility Criteria Met Eligibility Criteria Met D T" at bounding box center [147, 311] width 183 height 28
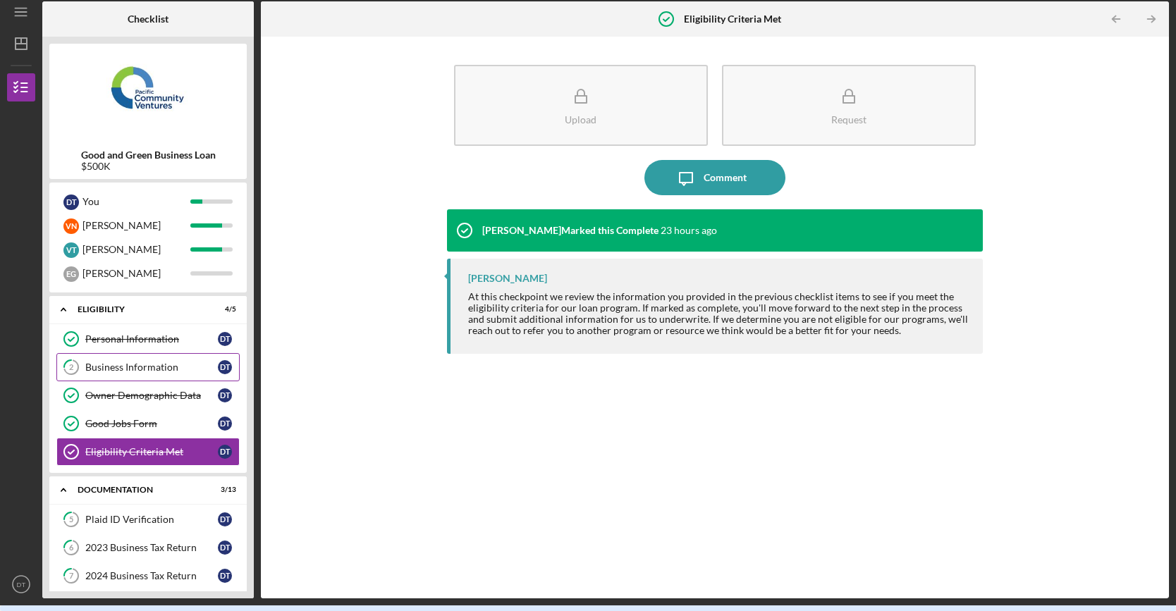
click at [148, 367] on div "Business Information" at bounding box center [151, 367] width 133 height 11
